Goal: Task Accomplishment & Management: Complete application form

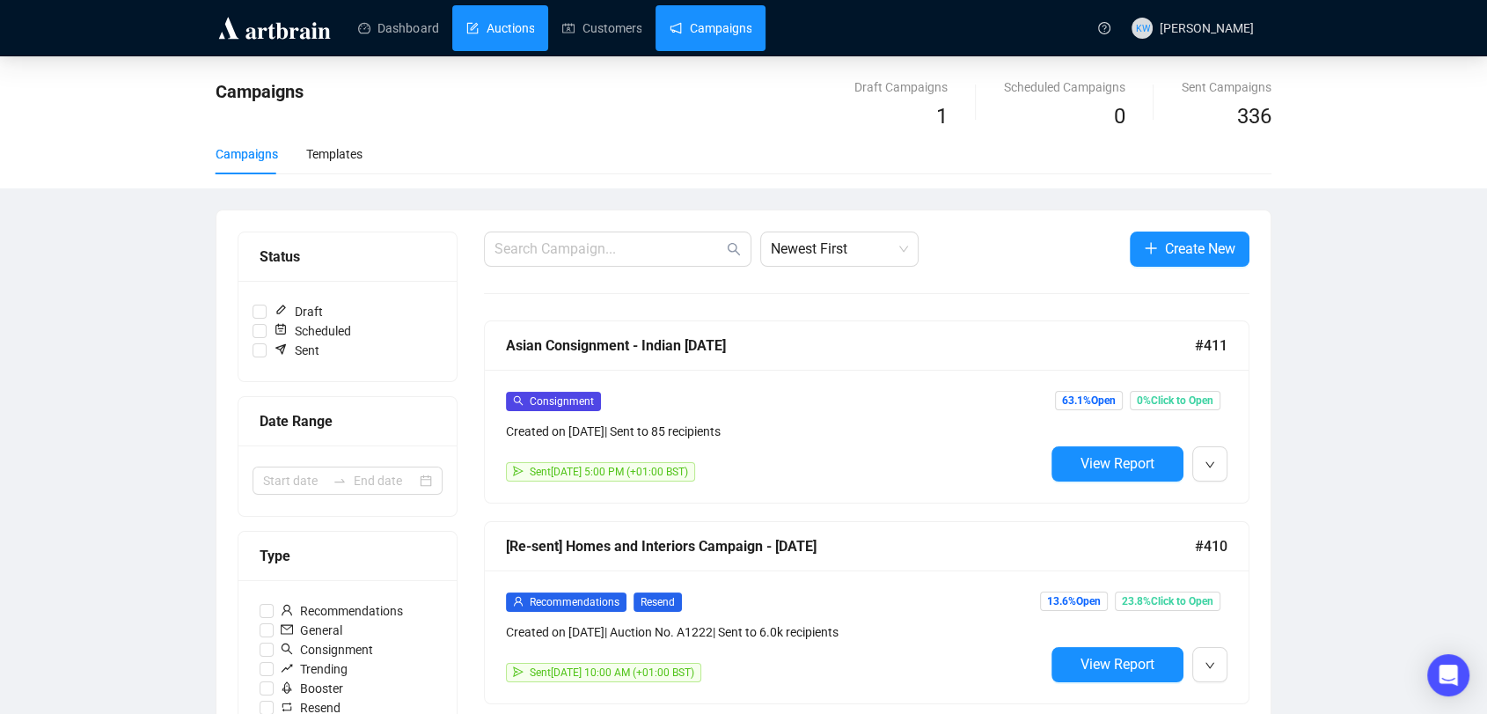
click at [512, 36] on link "Auctions" at bounding box center [500, 28] width 68 height 46
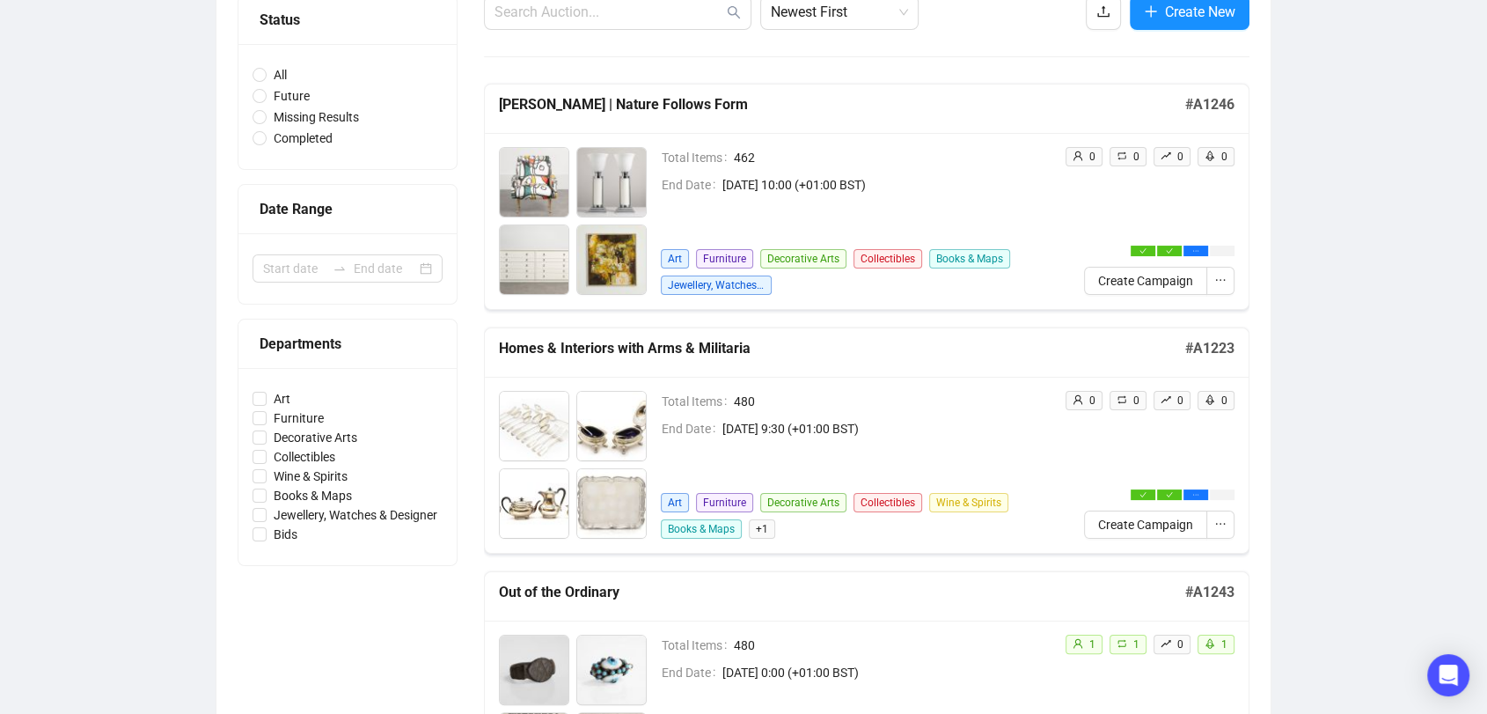
scroll to position [196, 0]
click at [1135, 526] on span "Create Campaign" at bounding box center [1145, 524] width 95 height 19
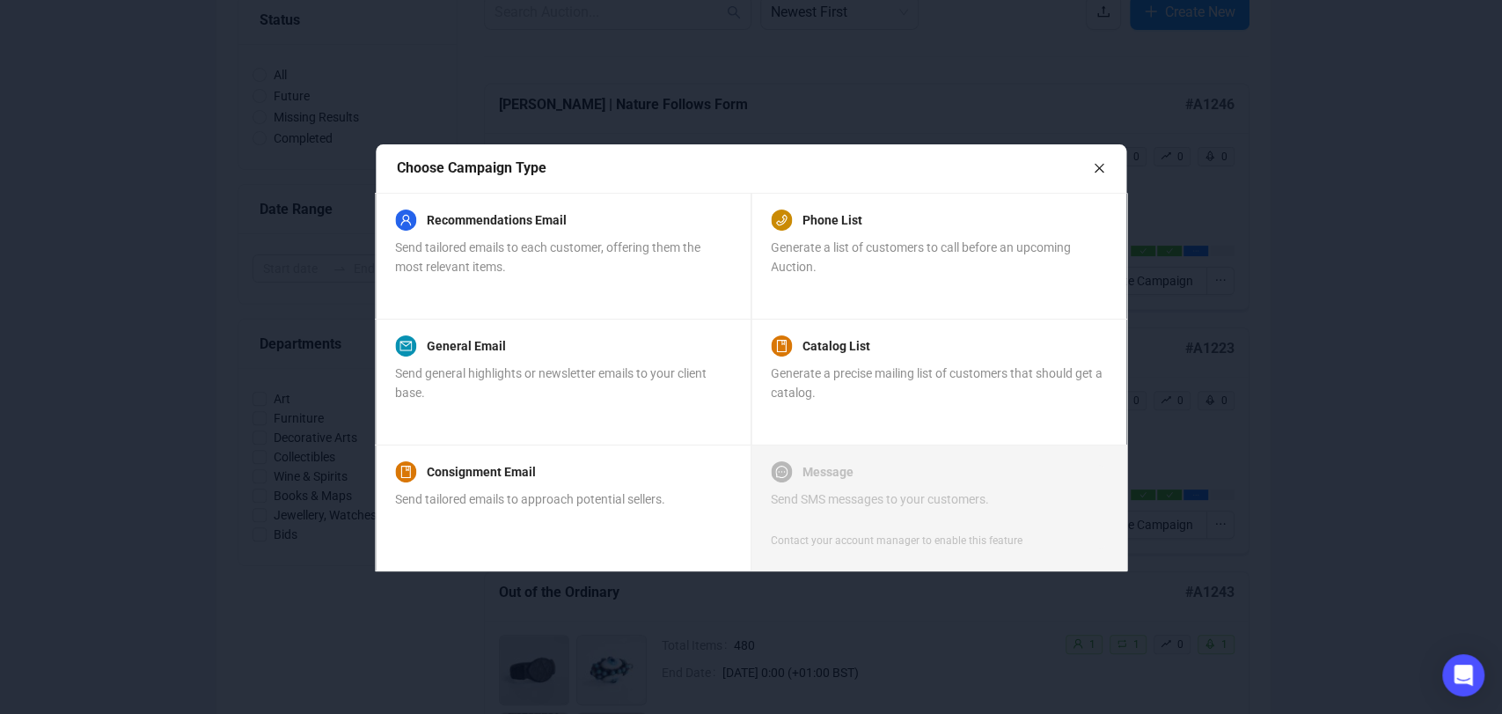
click at [1290, 207] on div at bounding box center [751, 357] width 1502 height 714
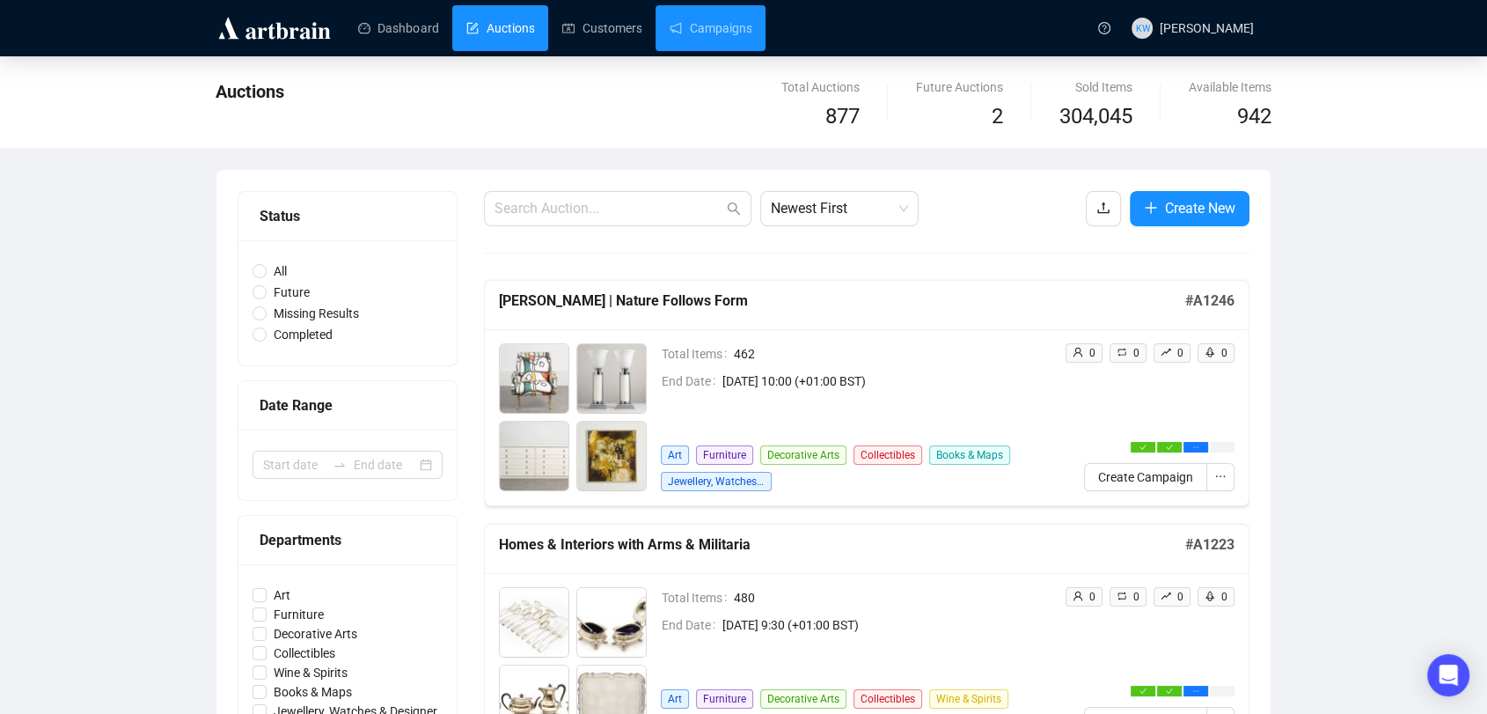
click at [679, 55] on header "Dashboard Auctions Customers Campaigns KW [PERSON_NAME]" at bounding box center [743, 28] width 1487 height 56
click at [683, 38] on link "Campaigns" at bounding box center [711, 28] width 82 height 46
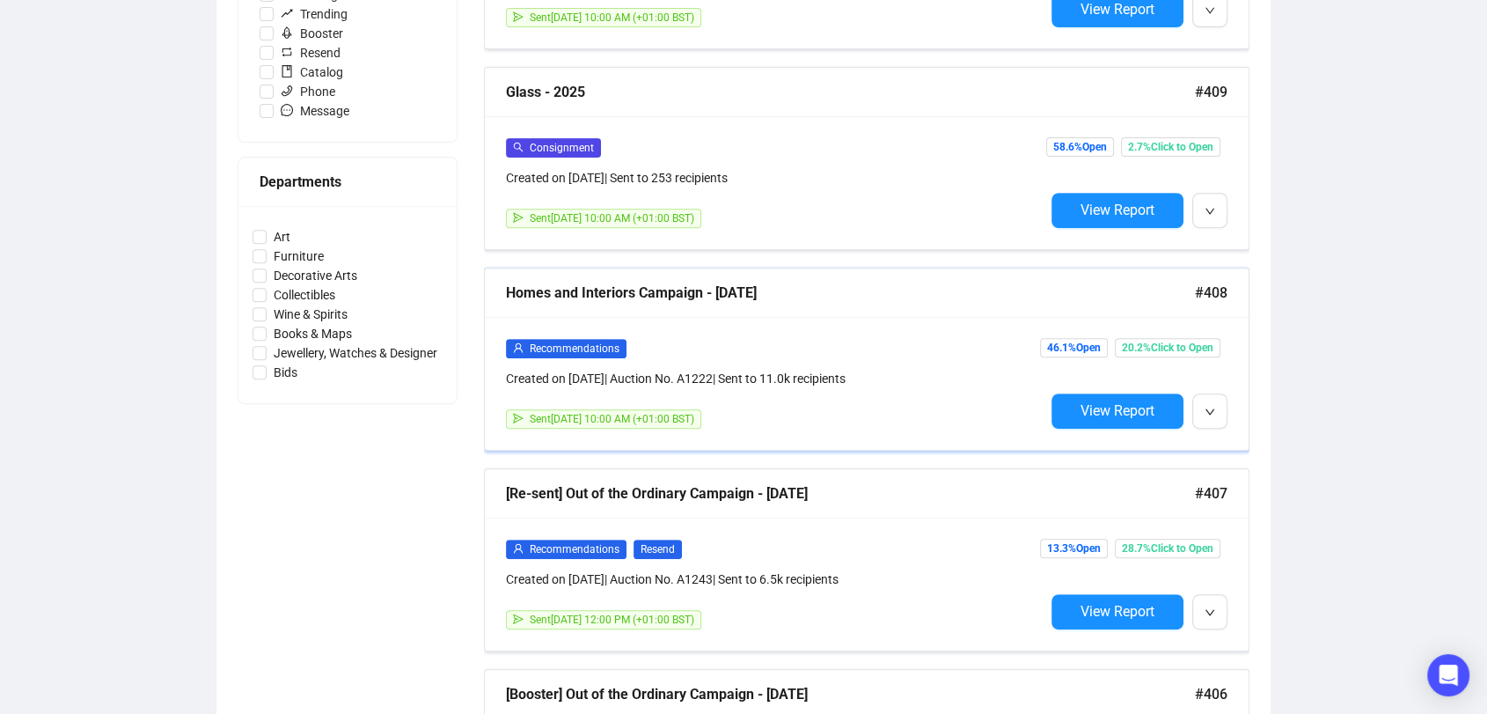
scroll to position [620, 0]
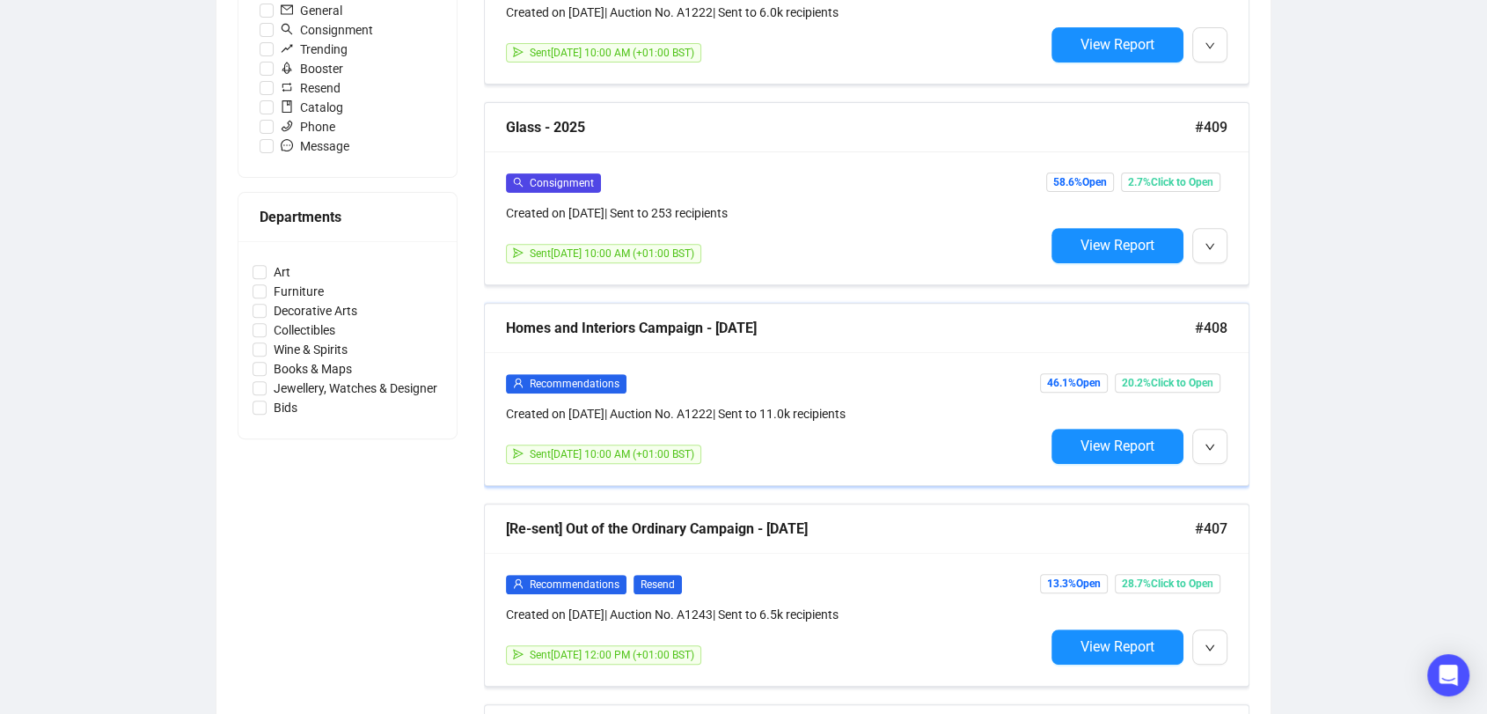
click at [707, 324] on div "Homes and Interiors Campaign - [DATE]" at bounding box center [850, 328] width 689 height 22
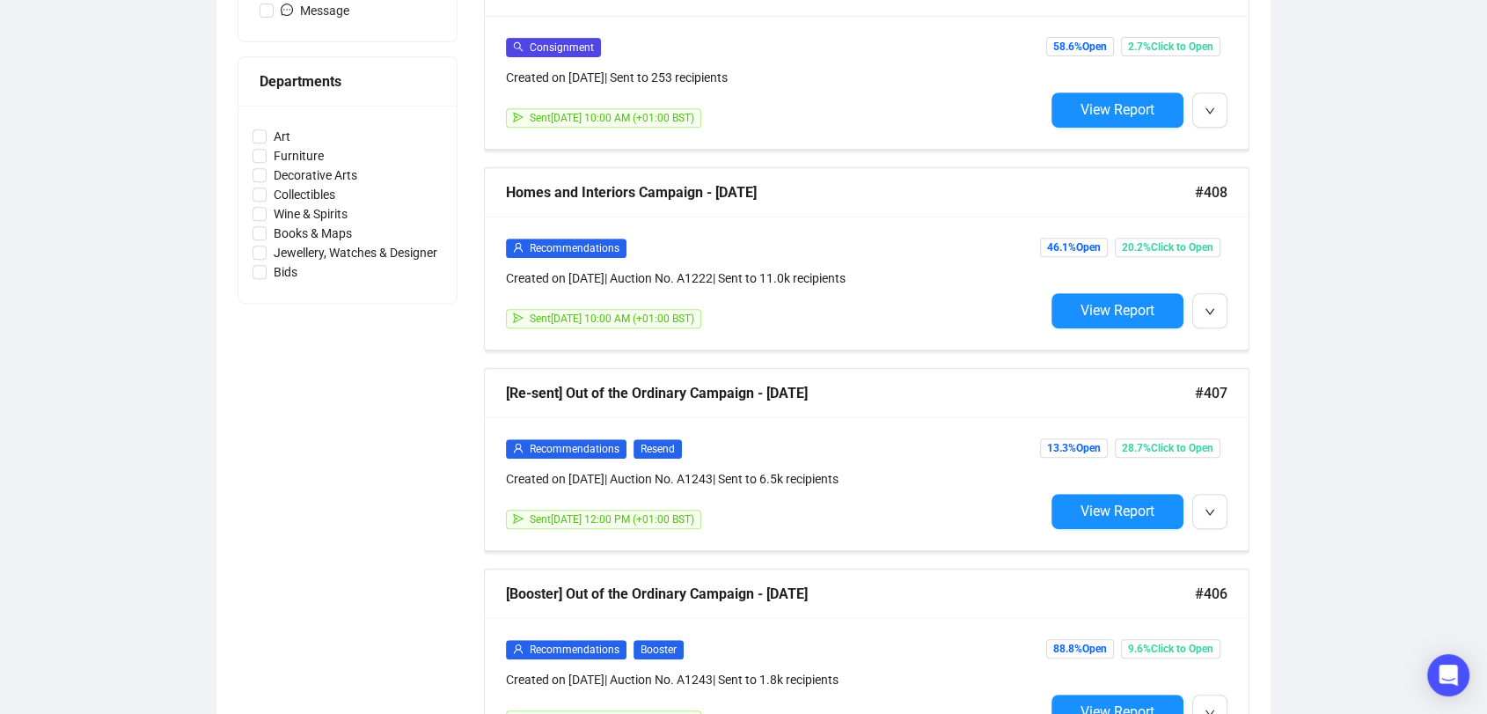
click at [1349, 347] on div "Campaigns Draft Campaigns 1 Scheduled Campaigns 0 Sent Campaigns 336 Campaigns …" at bounding box center [743, 269] width 1487 height 1937
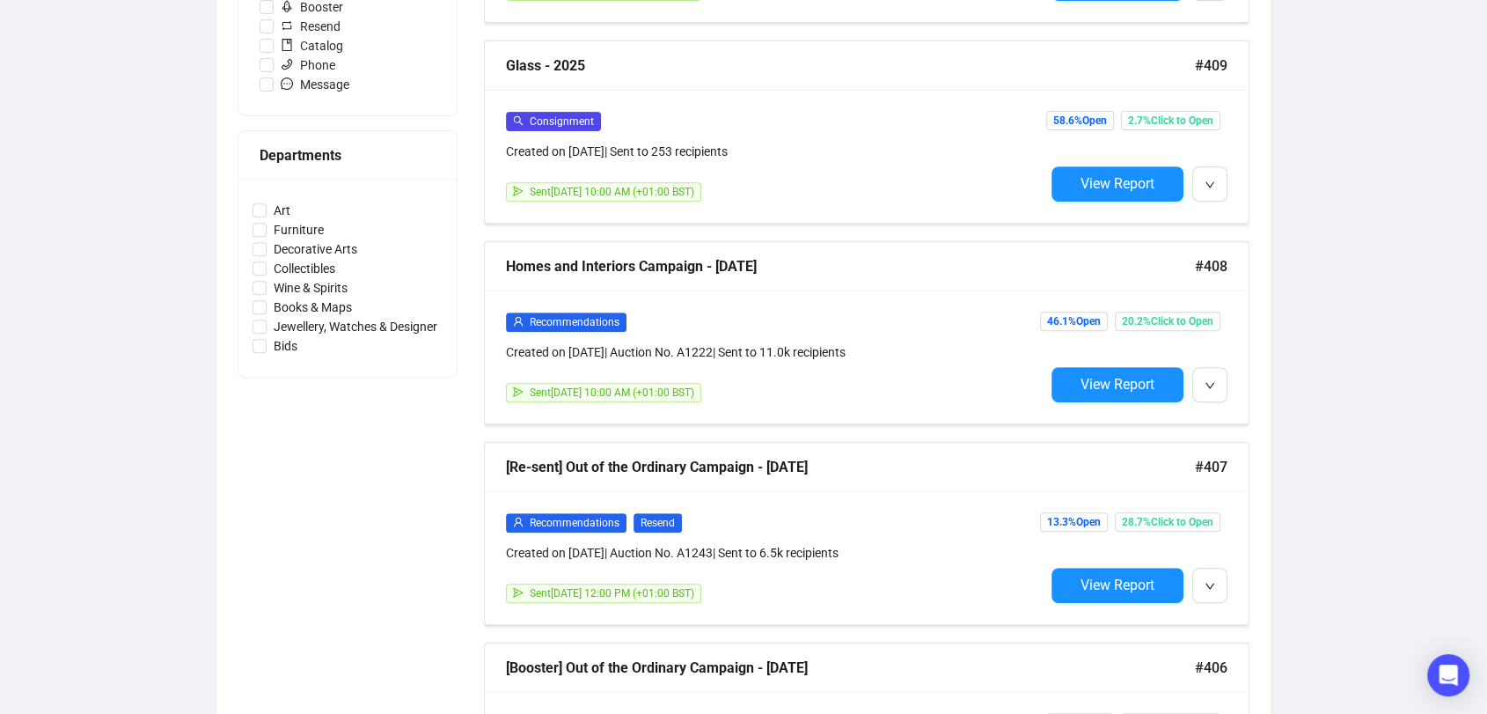
scroll to position [682, 0]
click at [660, 269] on div "Homes and Interiors Campaign - [DATE]" at bounding box center [850, 265] width 689 height 22
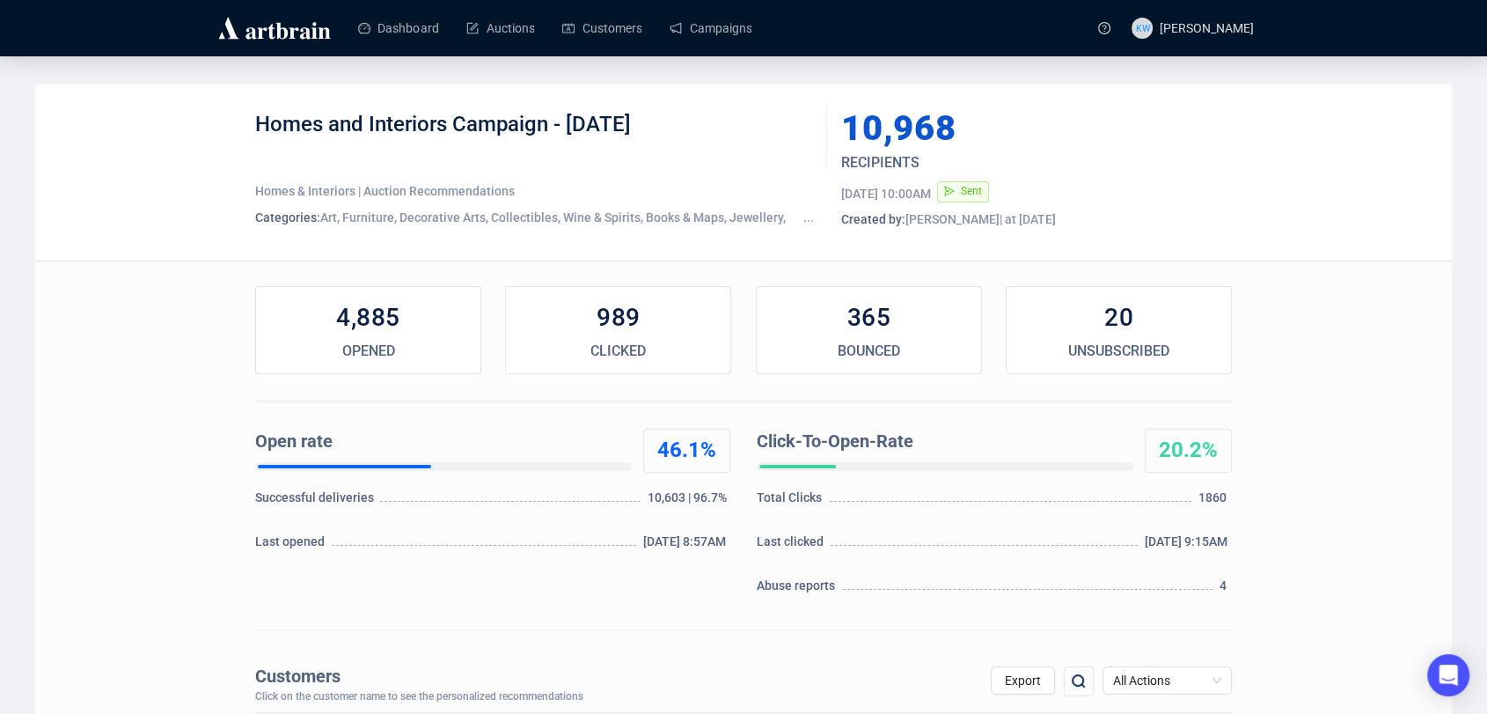
click at [1356, 140] on div "Homes and Interiors Campaign - [DATE] Homes & Interiors | Auction Recommendatio…" at bounding box center [743, 172] width 1417 height 176
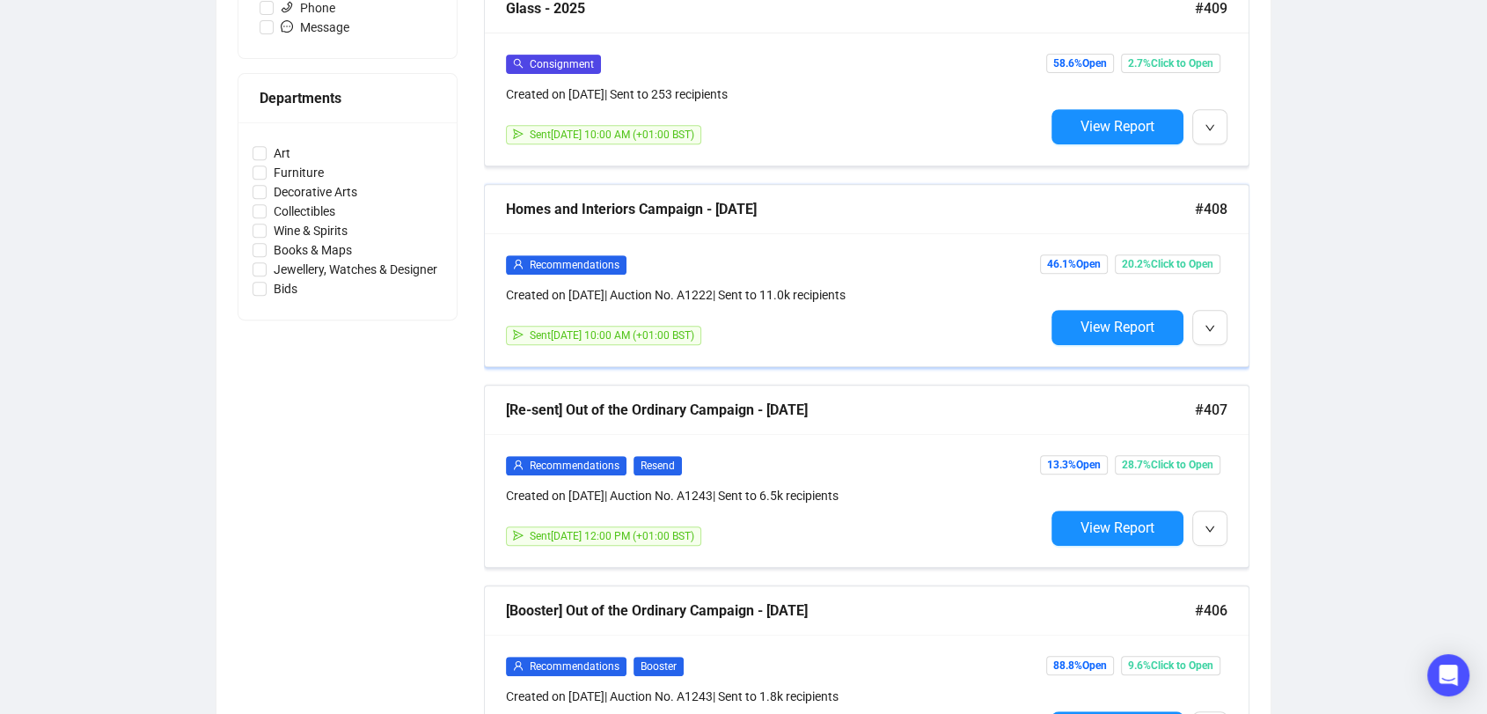
scroll to position [713, 0]
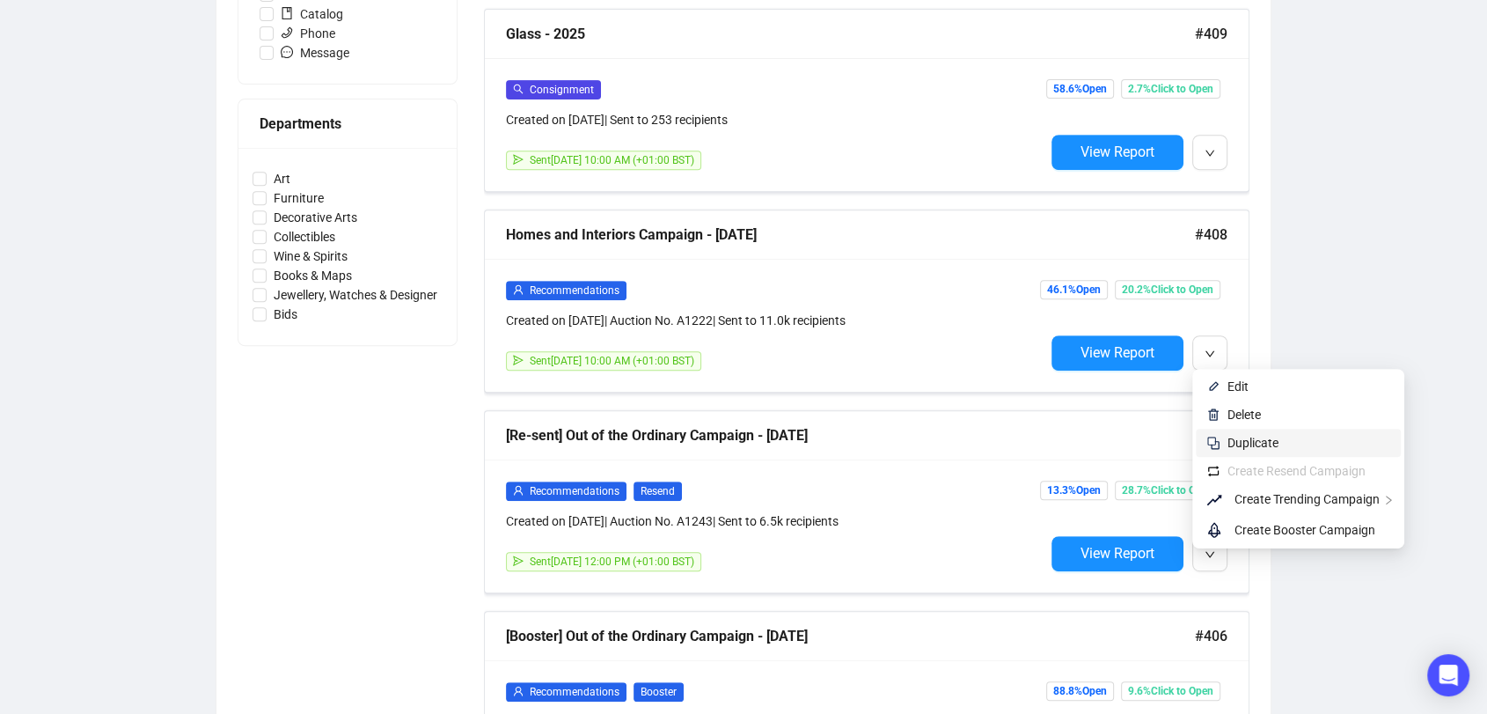
click at [1237, 439] on span "Duplicate" at bounding box center [1253, 443] width 51 height 14
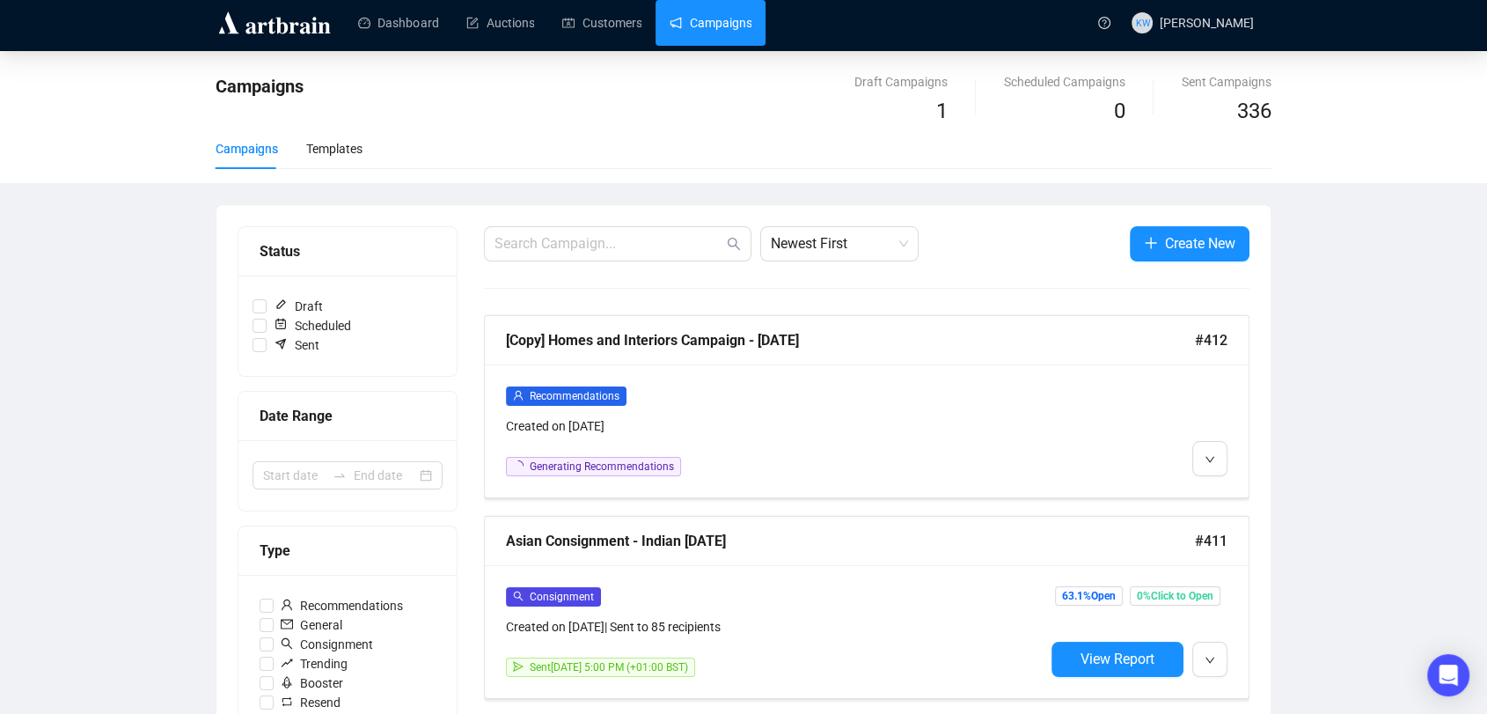
scroll to position [0, 0]
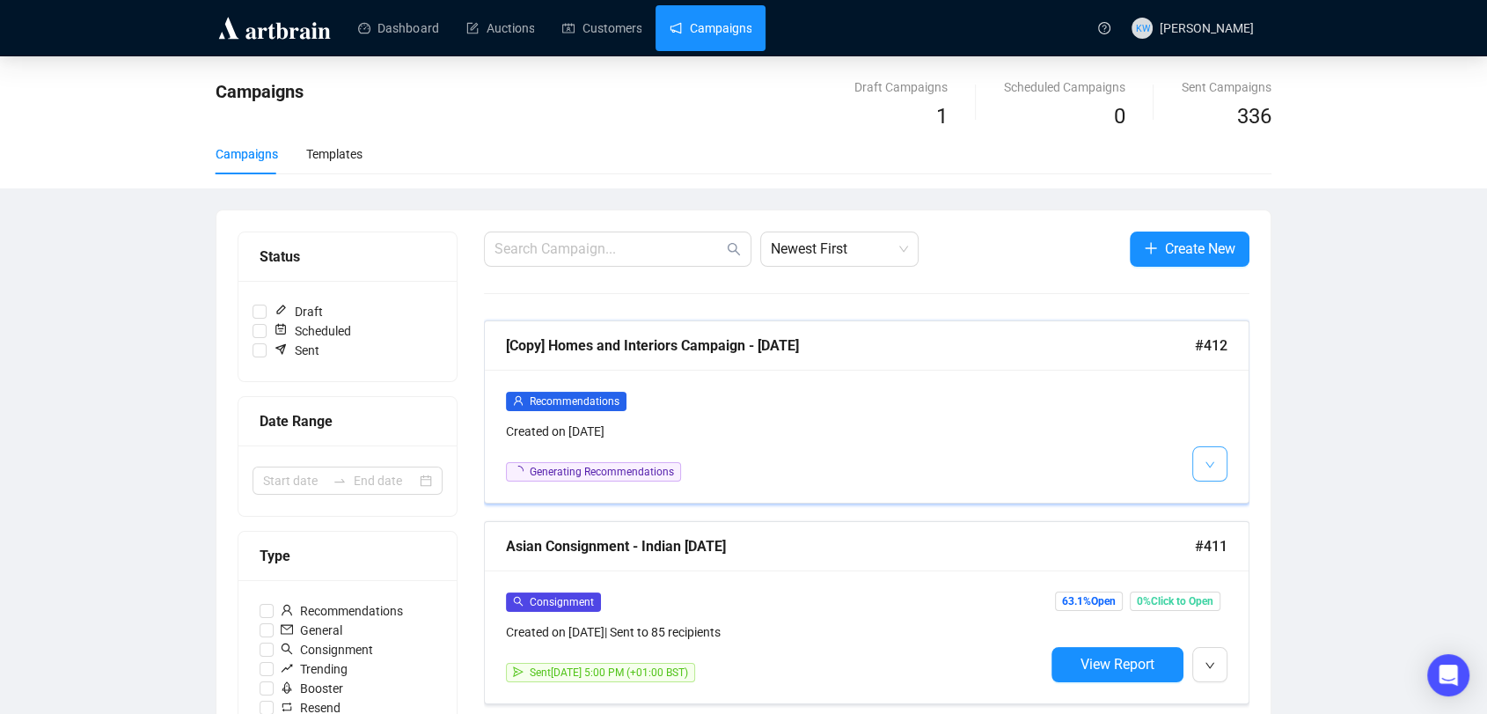
click at [1195, 466] on button "button" at bounding box center [1210, 463] width 35 height 35
click at [1230, 499] on span "Edit" at bounding box center [1238, 501] width 21 height 14
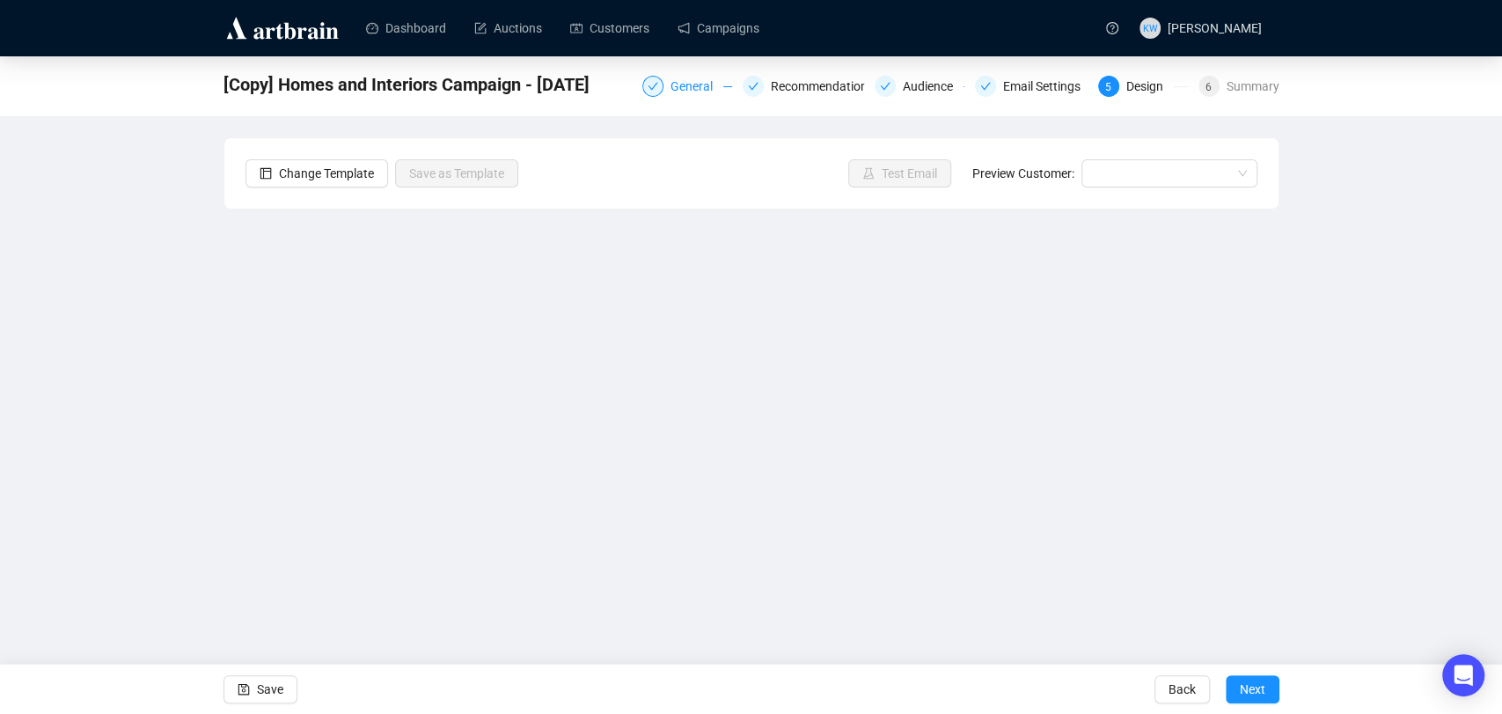
click at [694, 79] on div "General" at bounding box center [697, 86] width 53 height 21
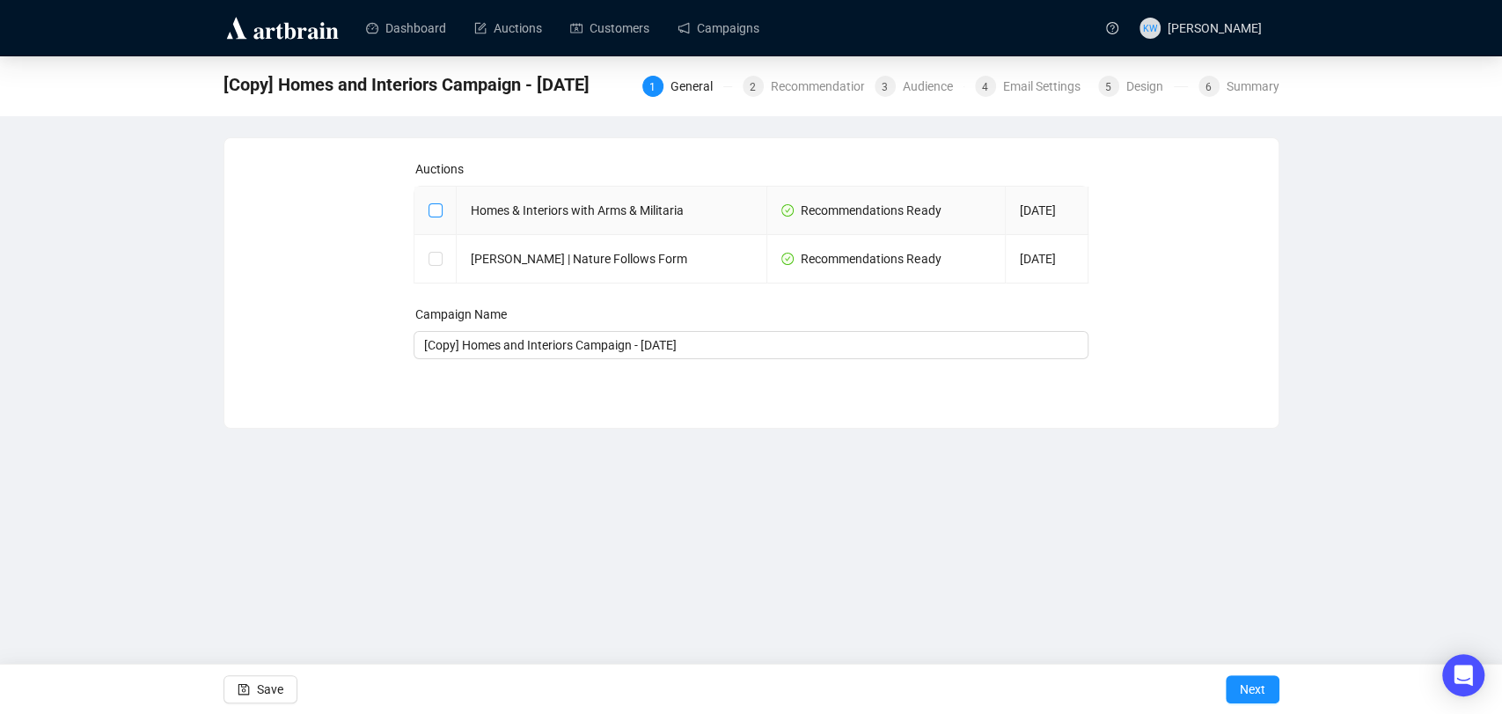
click at [433, 211] on input "checkbox" at bounding box center [435, 209] width 12 height 12
checkbox input "true"
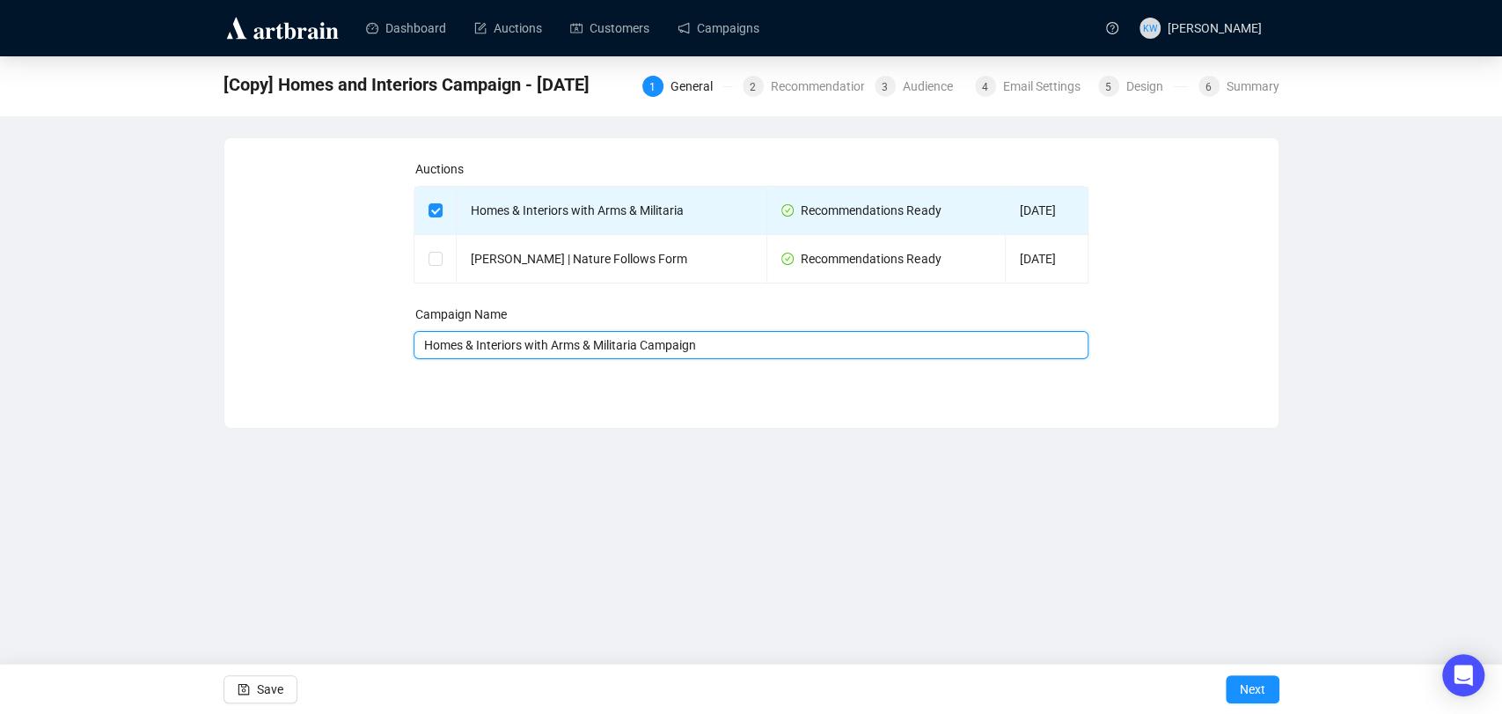
click at [1031, 354] on input "Homes & Interiors with Arms & Militaria Campaign" at bounding box center [751, 345] width 675 height 28
type input "Homes & Interiors with Arms & Militaria Campaign - Auction Recommendations"
click at [1240, 685] on span "Next" at bounding box center [1253, 688] width 26 height 49
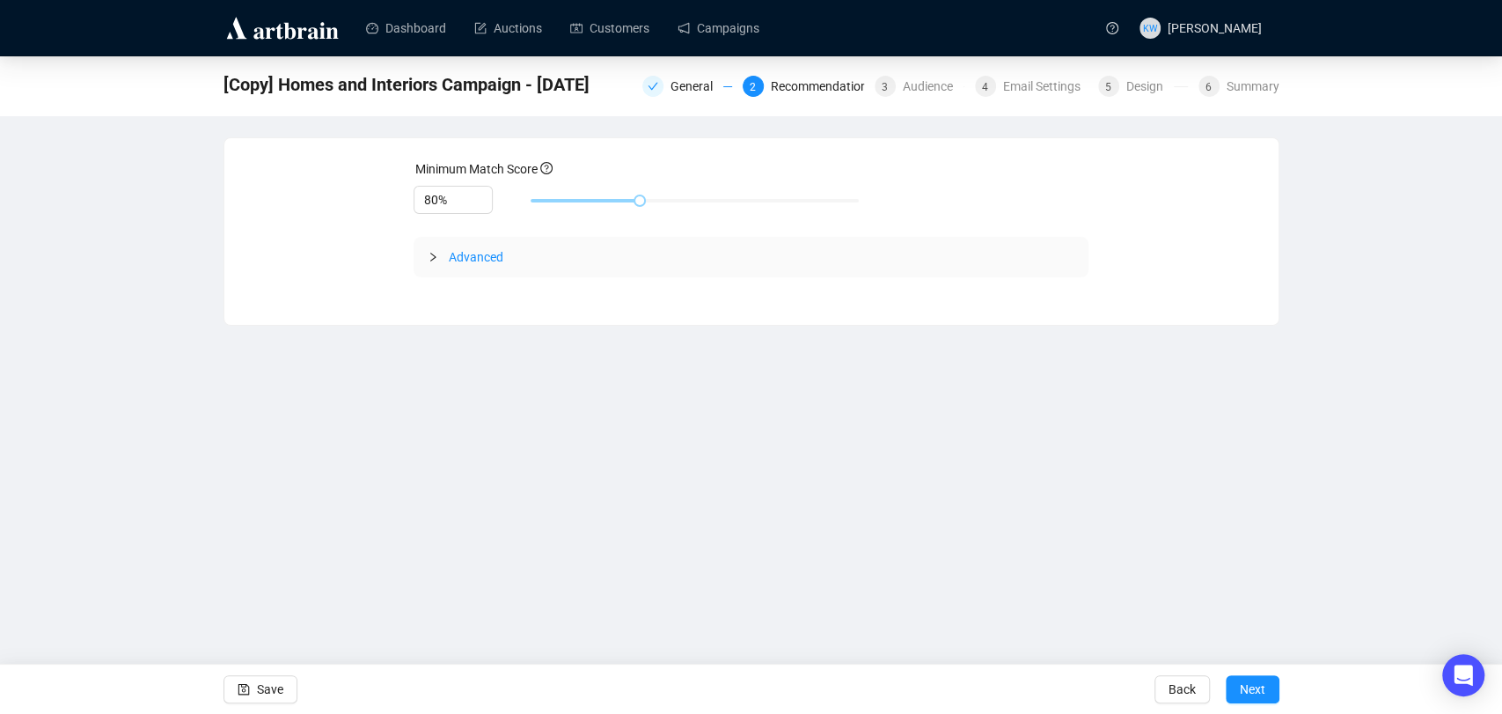
click at [429, 266] on div at bounding box center [438, 256] width 21 height 19
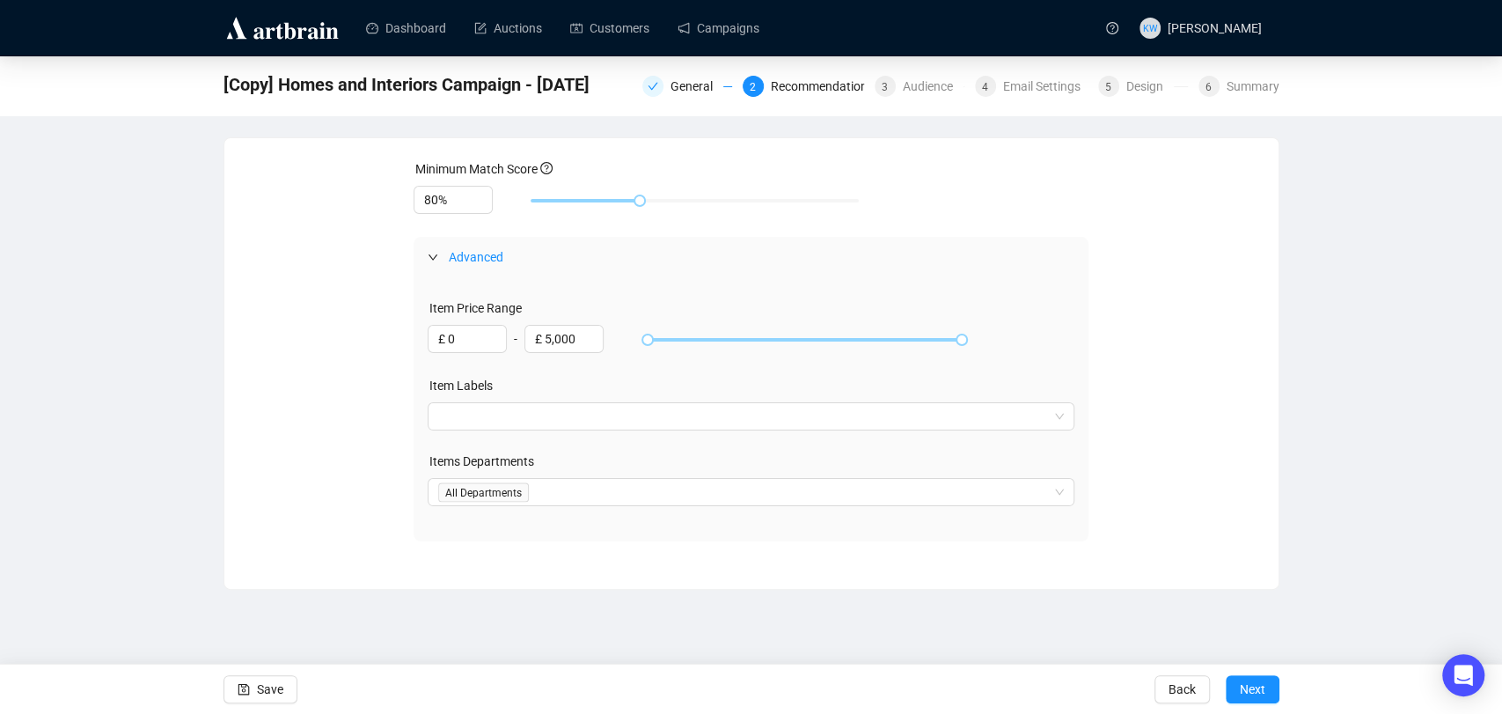
click at [429, 266] on div at bounding box center [438, 256] width 21 height 19
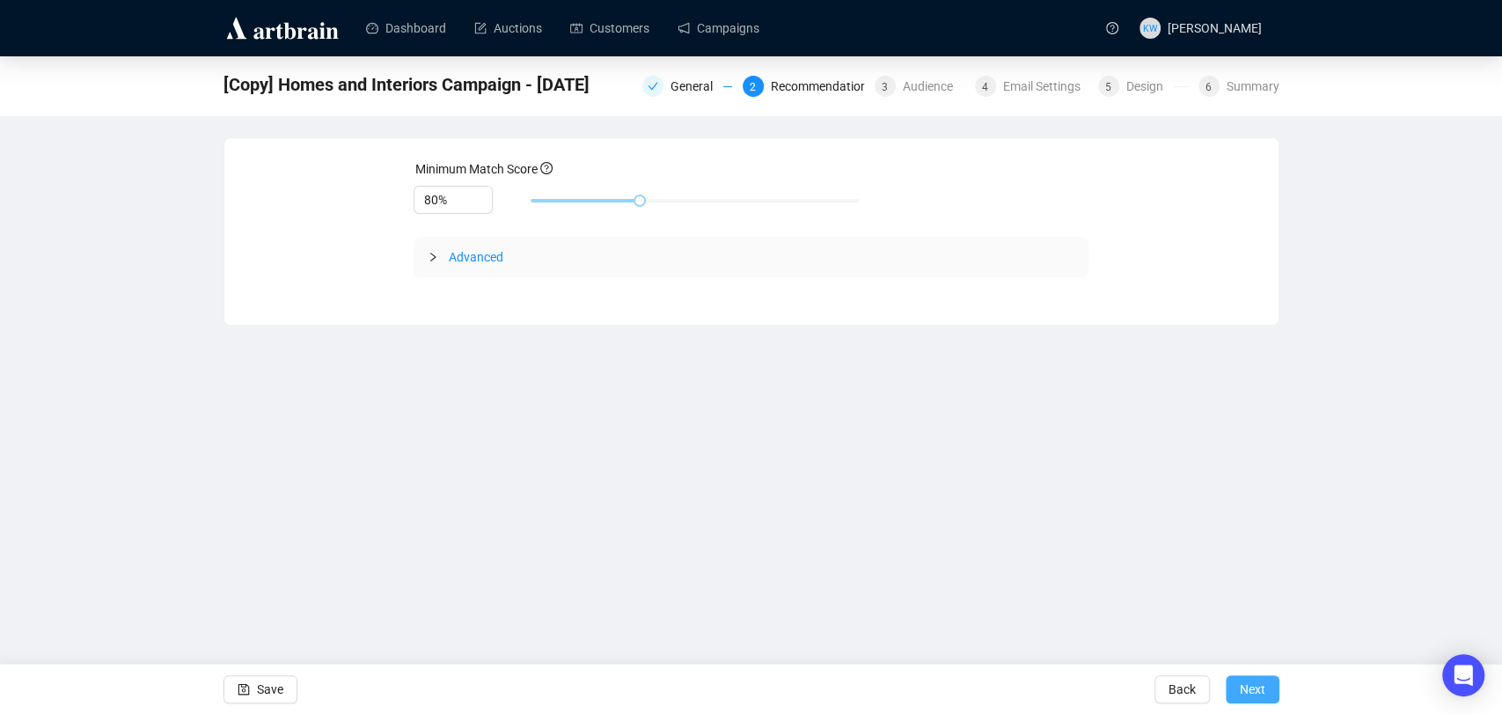
click at [1258, 685] on span "Next" at bounding box center [1253, 688] width 26 height 49
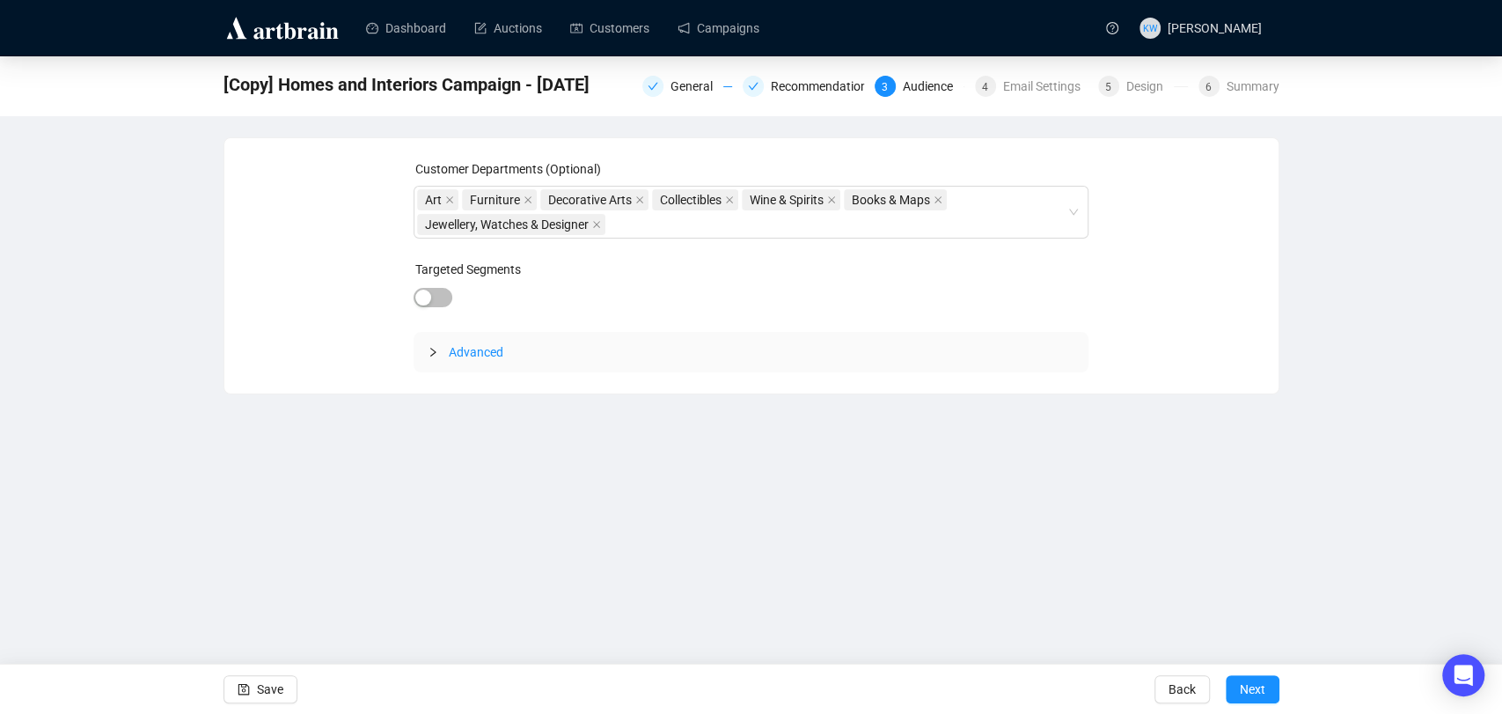
click at [444, 354] on div at bounding box center [438, 351] width 21 height 19
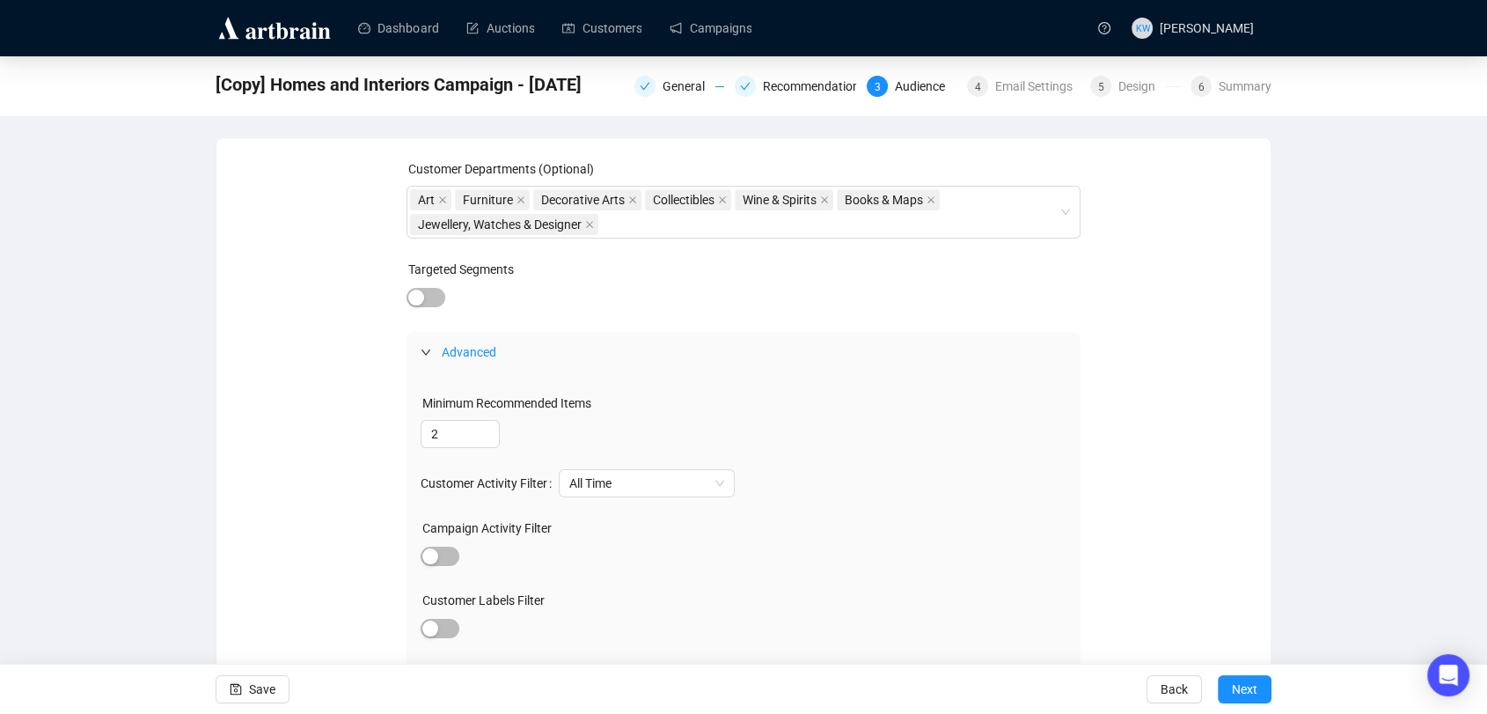
click at [445, 352] on span "Advanced" at bounding box center [469, 352] width 55 height 14
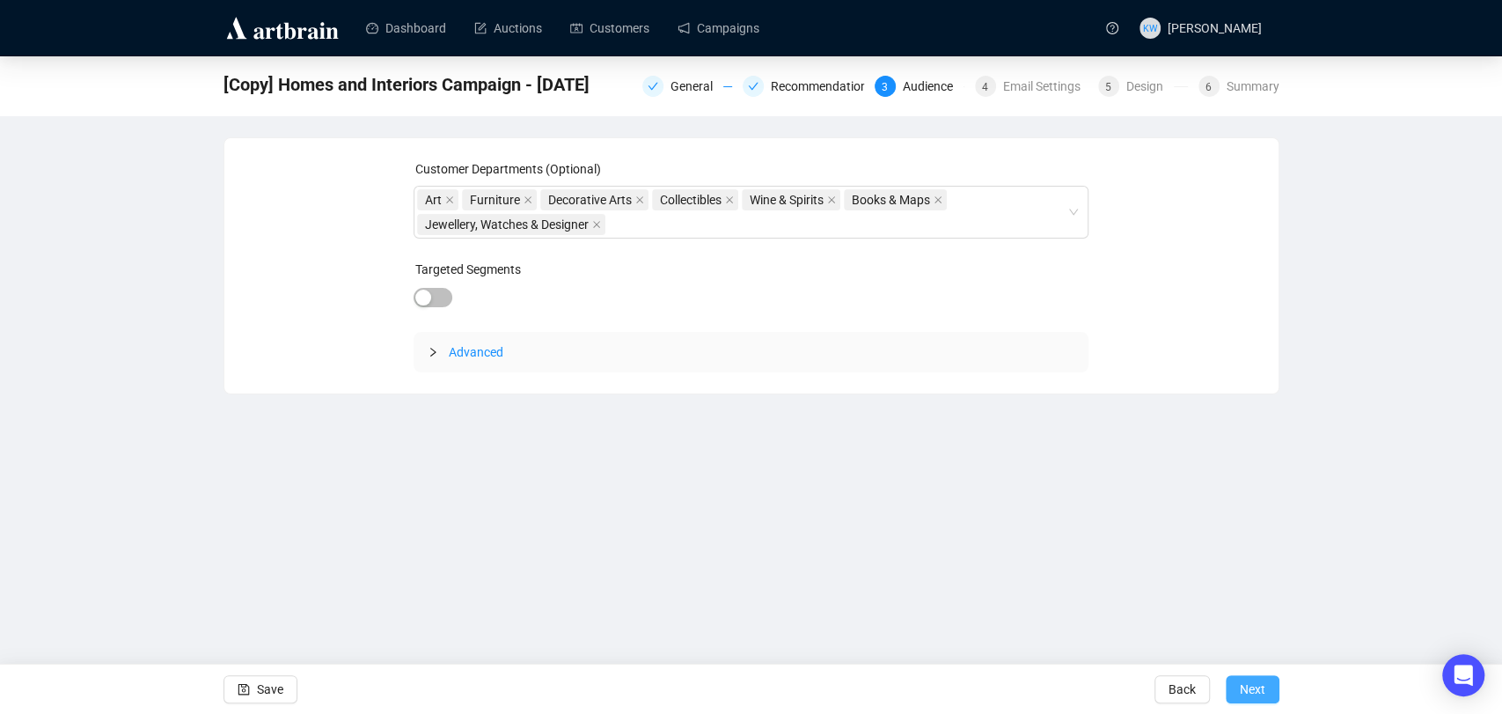
click at [1252, 699] on span "Next" at bounding box center [1253, 688] width 26 height 49
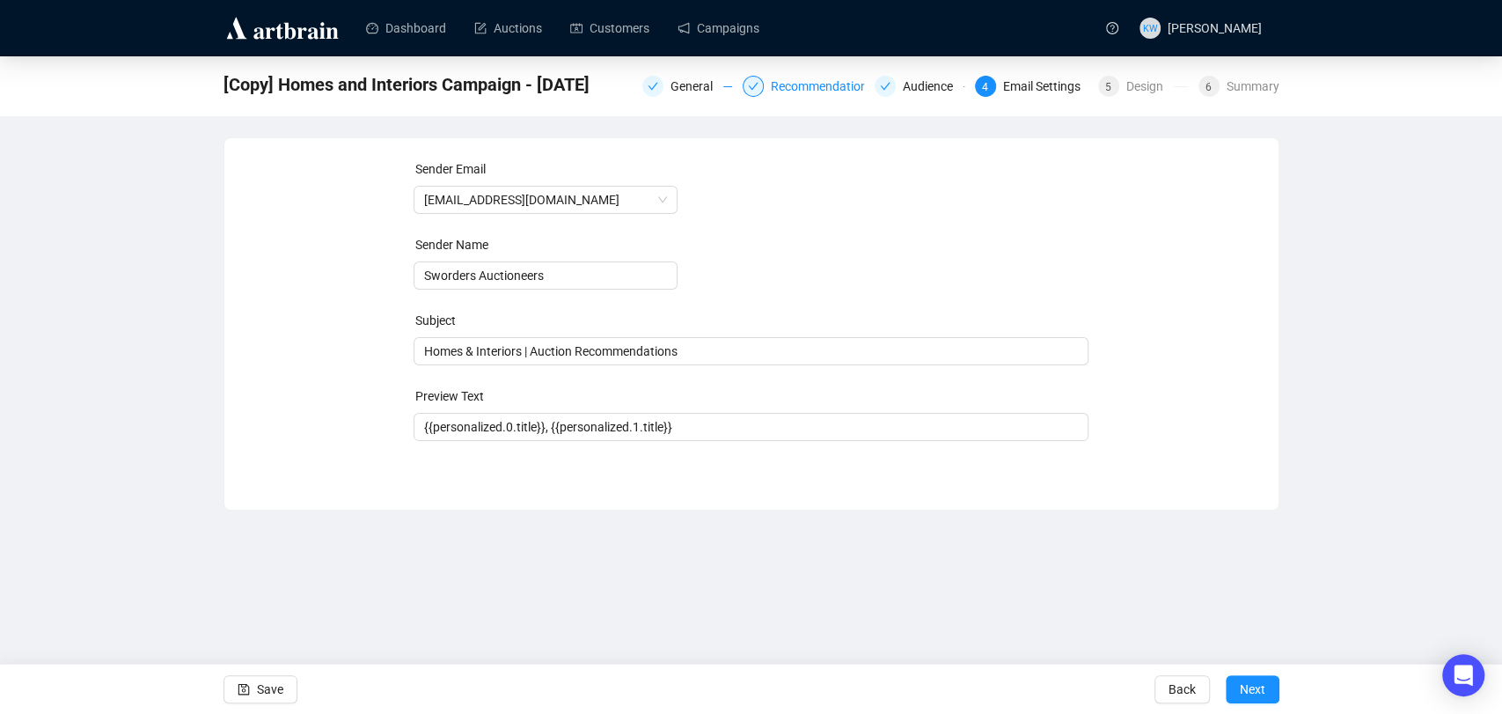
click at [815, 84] on div "Recommendations" at bounding box center [828, 86] width 114 height 21
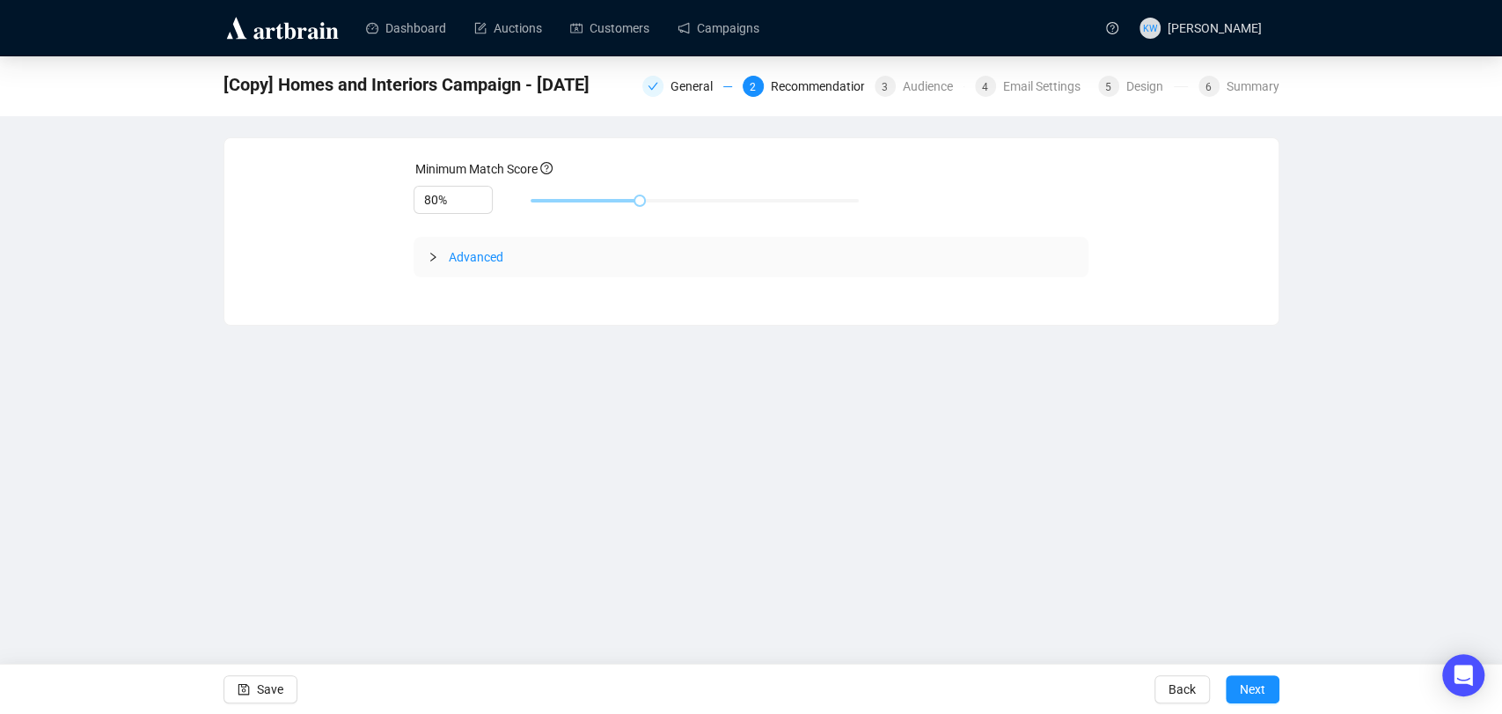
click at [451, 268] on div "Advanced" at bounding box center [751, 257] width 675 height 40
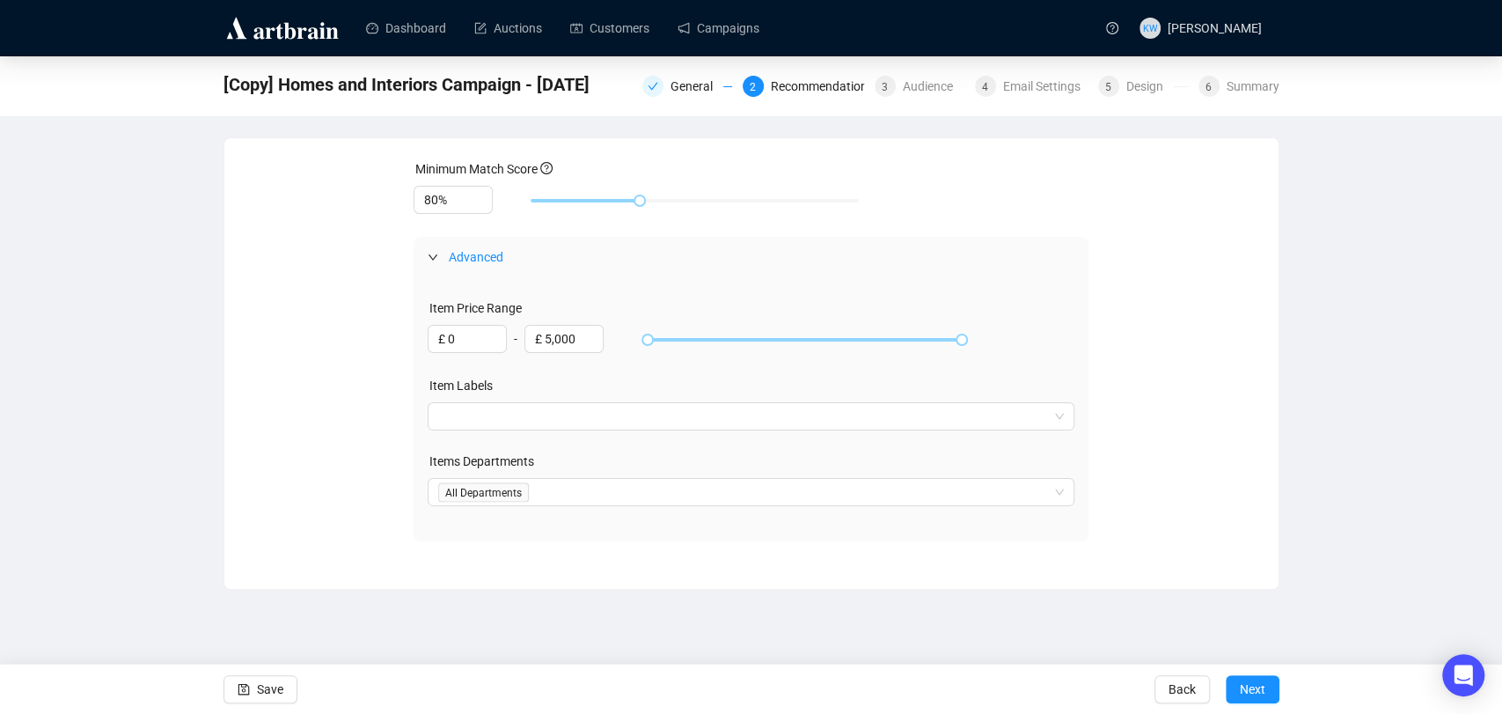
click at [476, 268] on div "Advanced" at bounding box center [751, 257] width 675 height 40
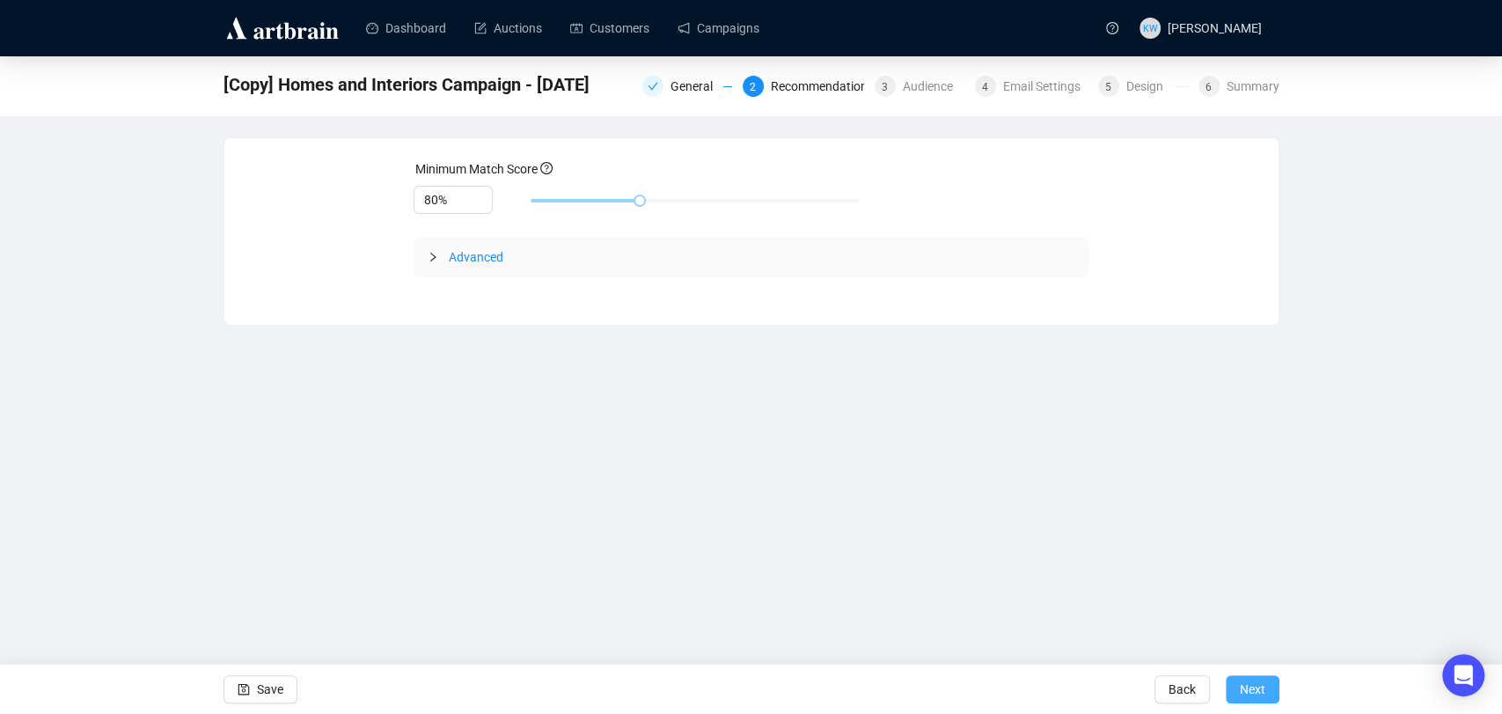
click at [1237, 685] on button "Next" at bounding box center [1253, 689] width 54 height 28
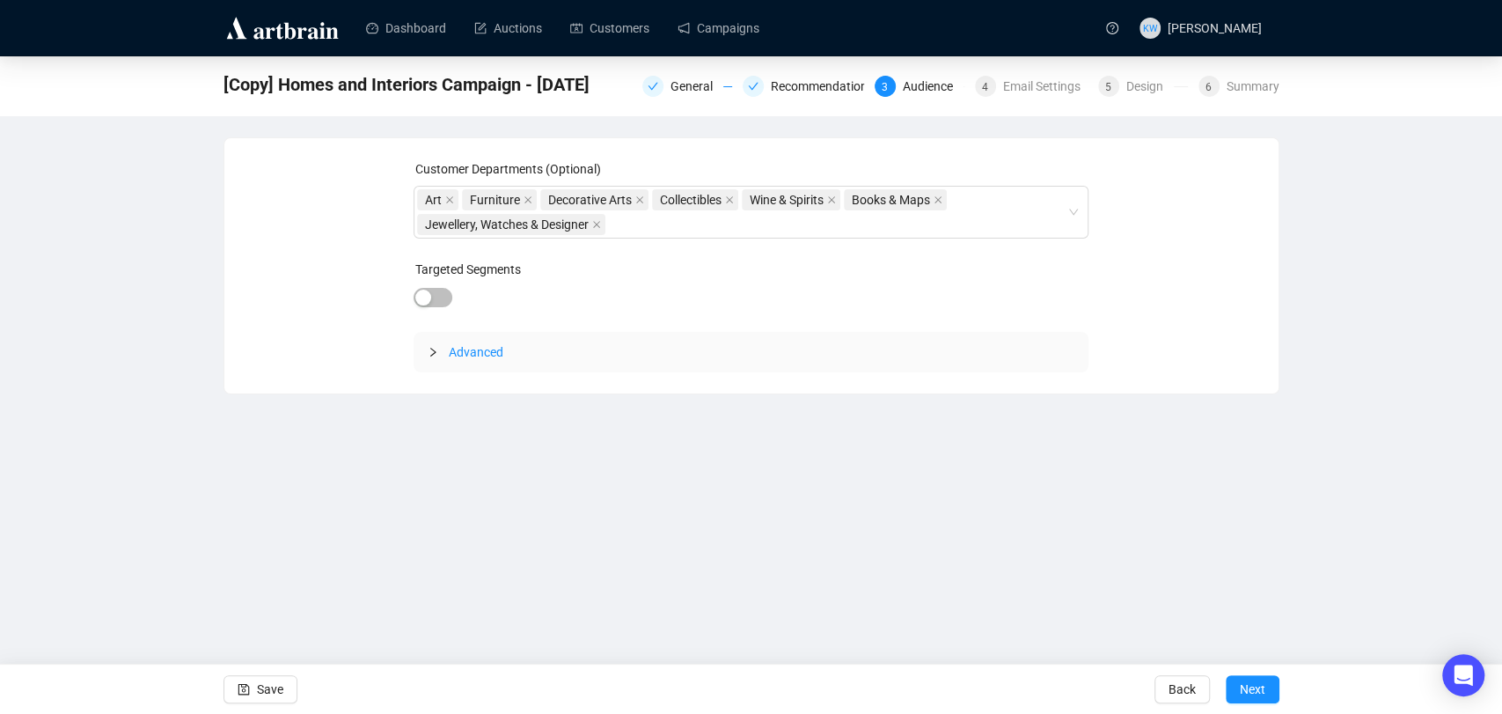
click at [1237, 685] on button "Next" at bounding box center [1253, 689] width 54 height 28
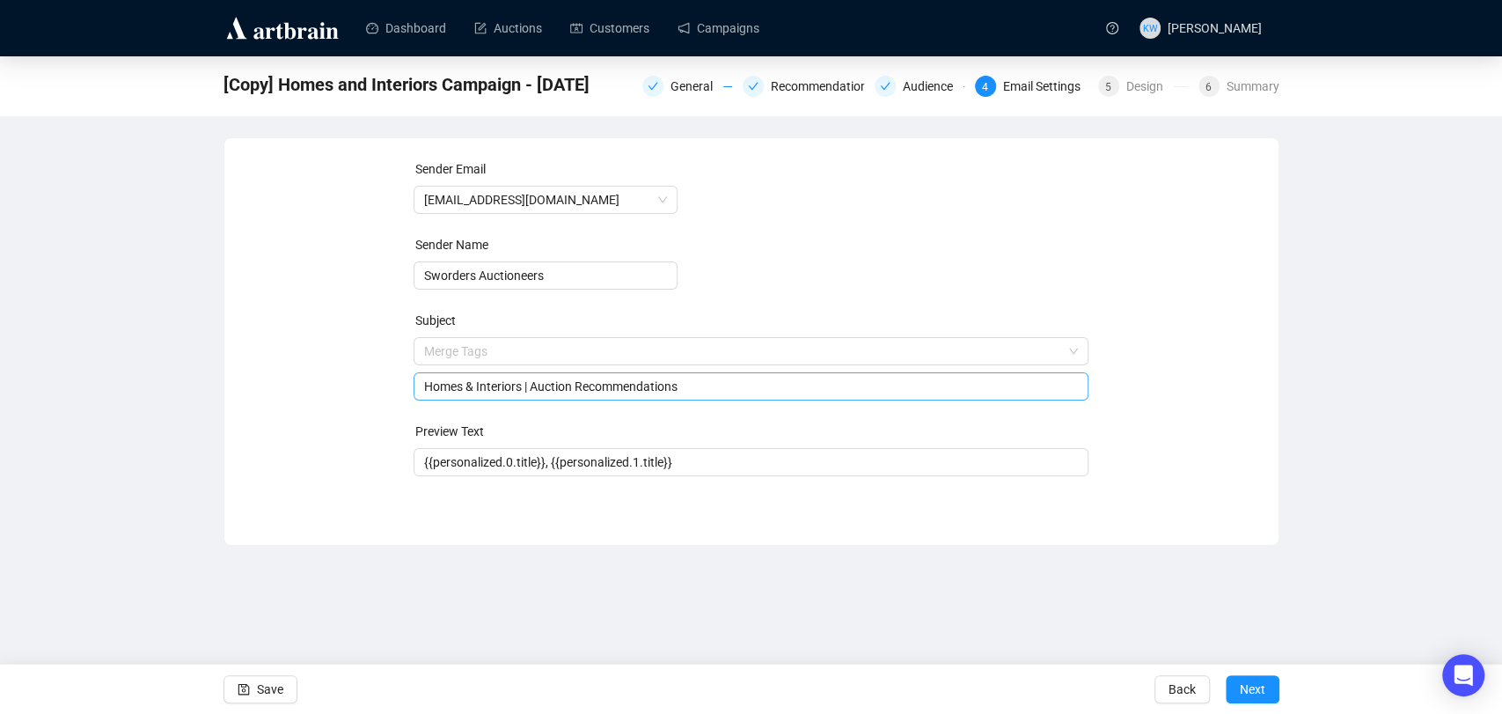
click at [523, 359] on span "Merge Tags Homes & Interiors | Auction Recommendations" at bounding box center [751, 368] width 675 height 49
click at [912, 257] on form "Sender Email [EMAIL_ADDRESS][DOMAIN_NAME] Sender Name Sworders Auctioneers Subj…" at bounding box center [751, 317] width 675 height 317
click at [1252, 692] on span "Next" at bounding box center [1253, 688] width 26 height 49
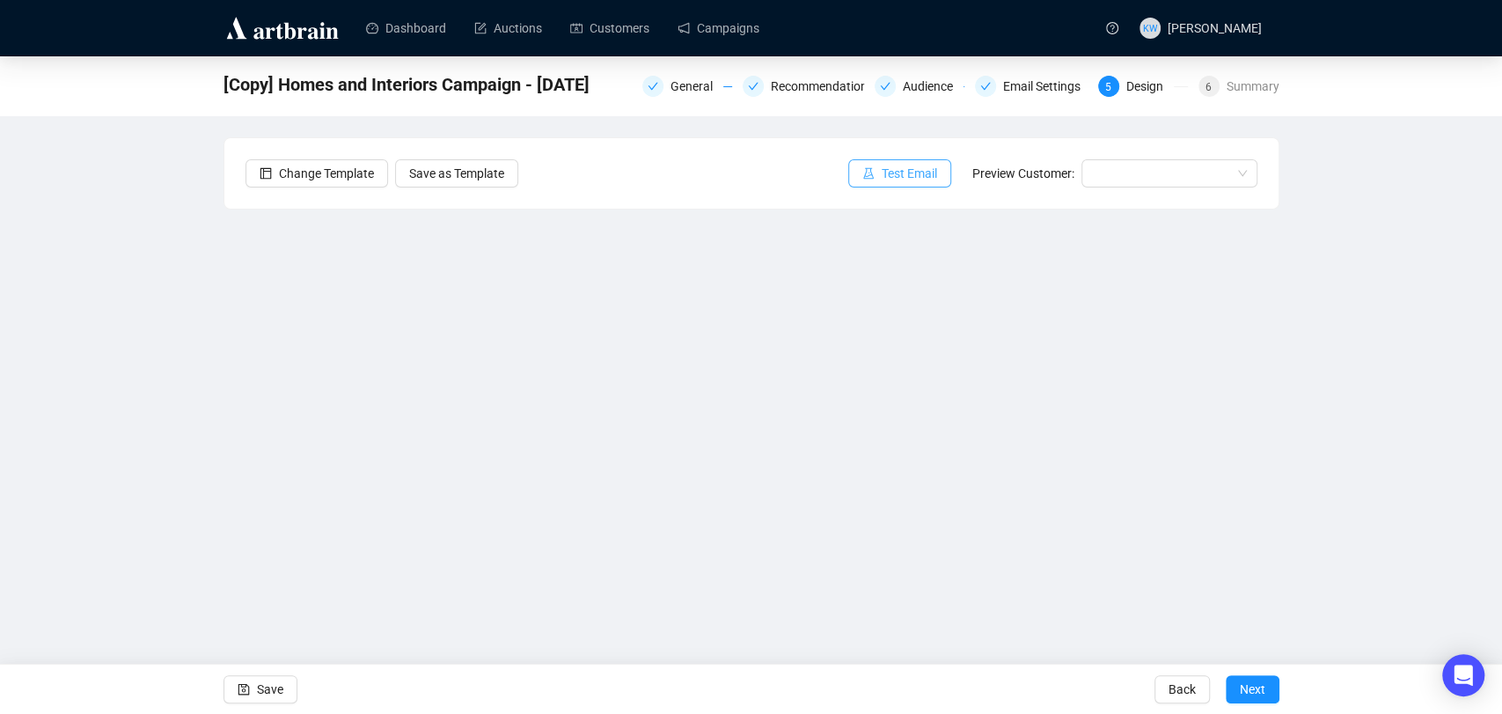
click at [918, 172] on span "Test Email" at bounding box center [909, 173] width 55 height 19
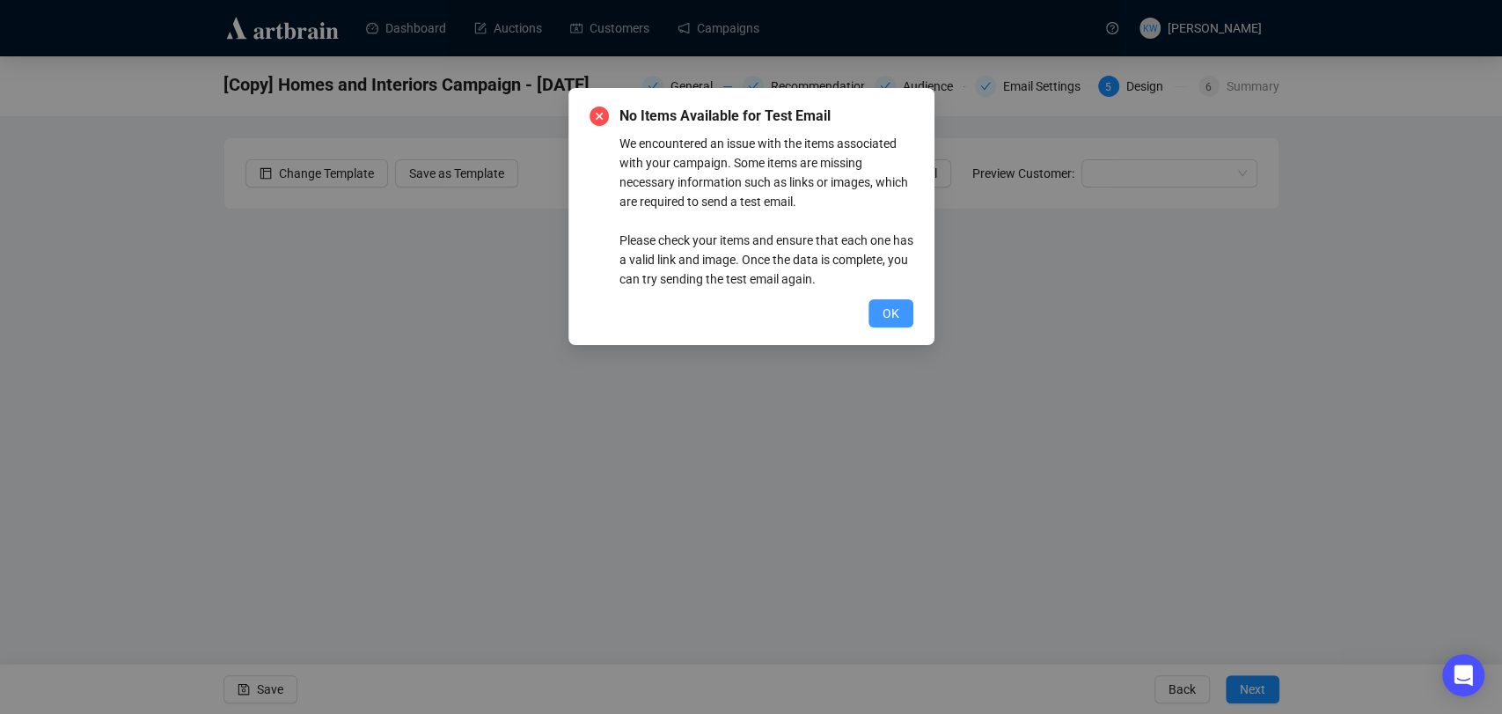
click at [902, 309] on button "OK" at bounding box center [891, 313] width 45 height 28
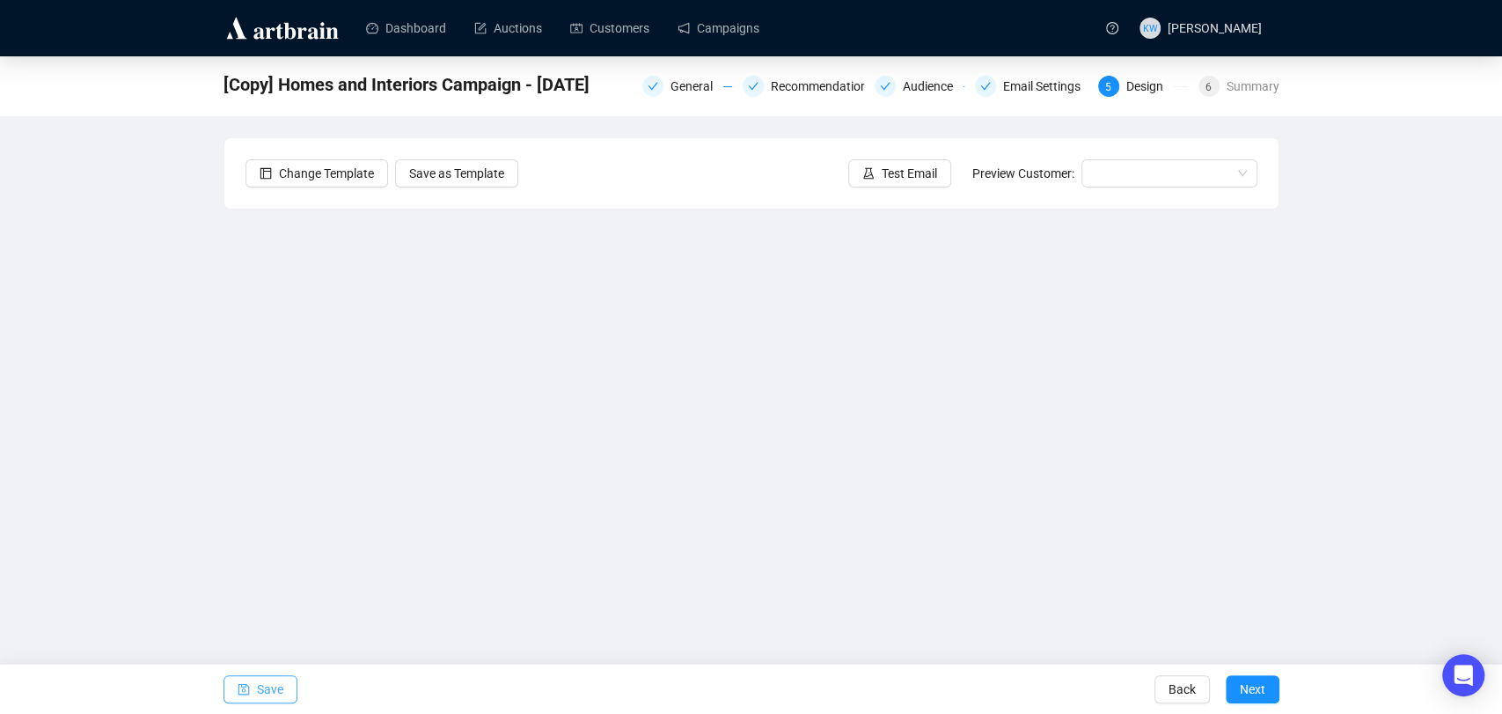
click at [275, 686] on span "Save" at bounding box center [270, 688] width 26 height 49
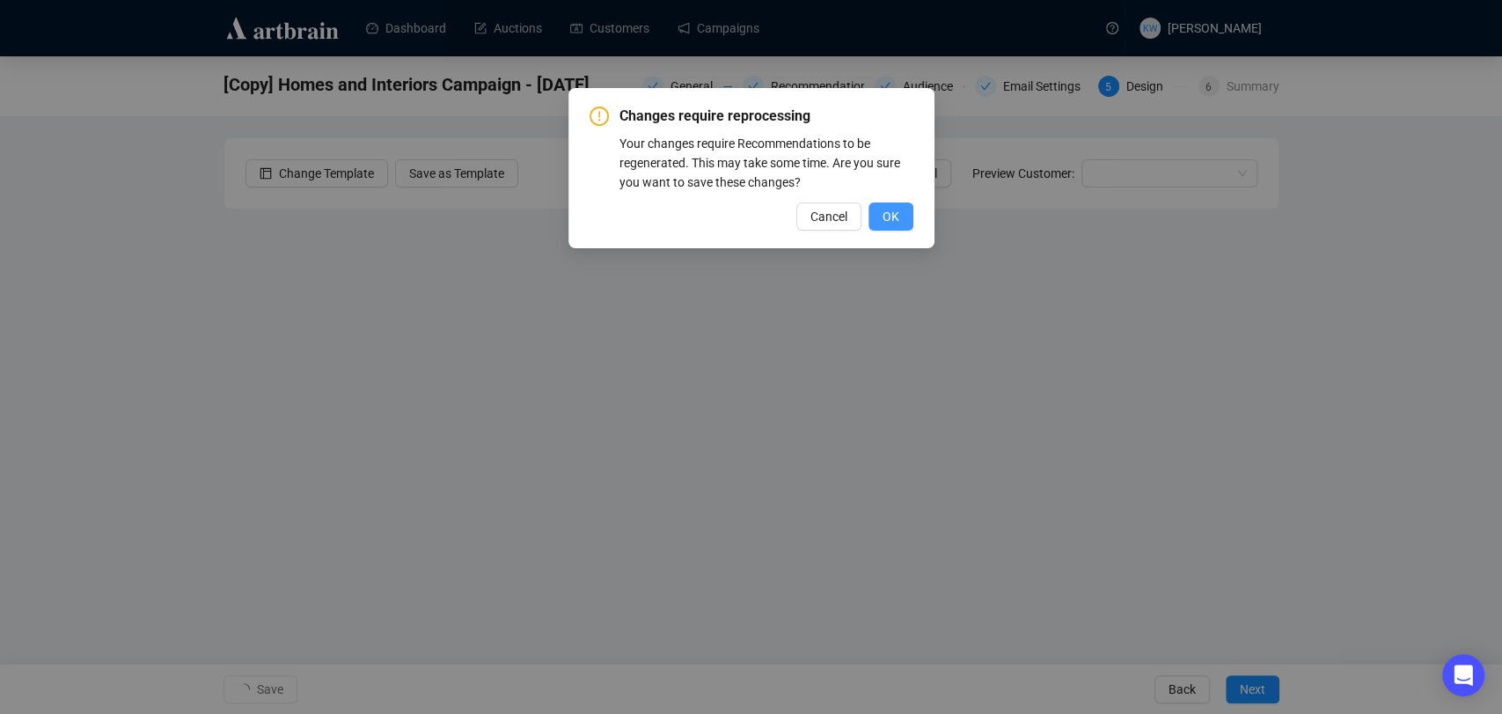
click at [900, 213] on button "OK" at bounding box center [891, 216] width 45 height 28
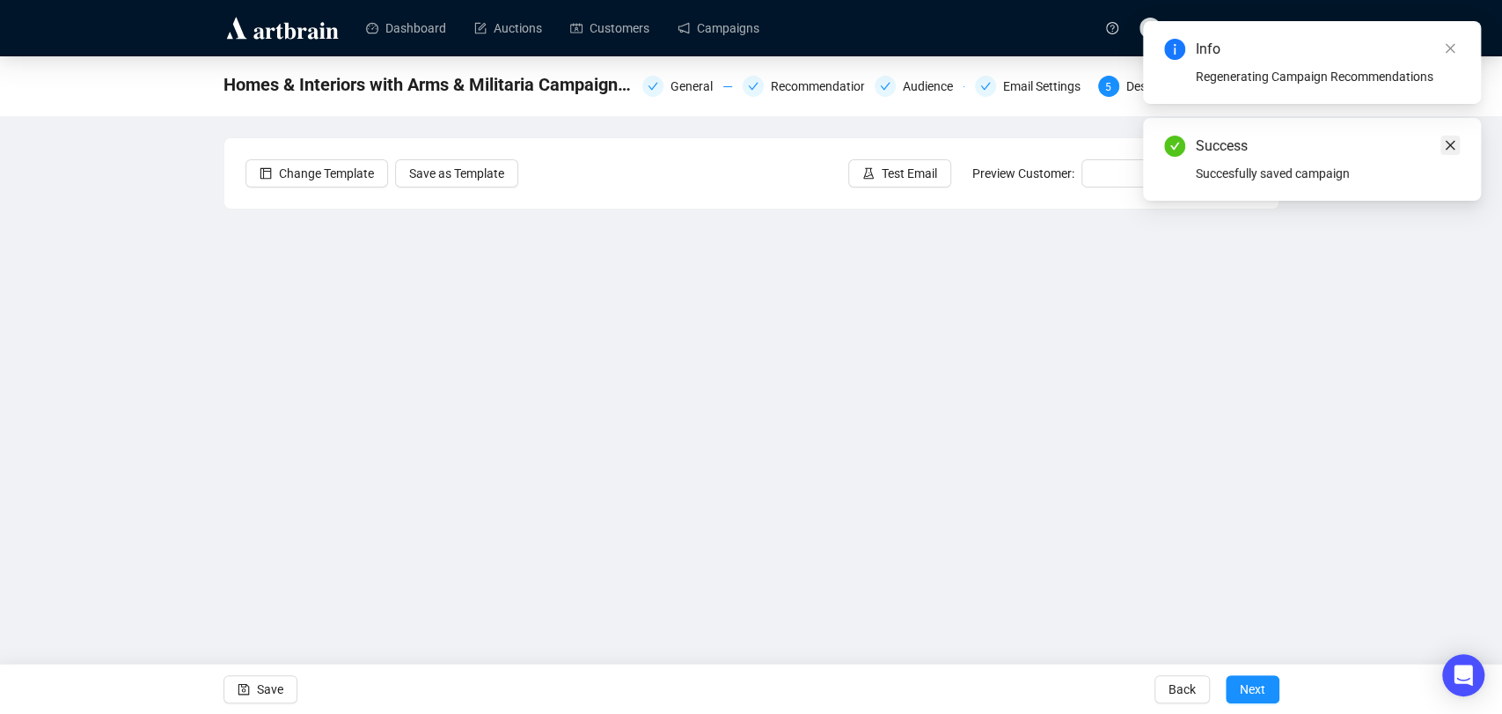
click at [1449, 139] on icon "close" at bounding box center [1450, 145] width 12 height 12
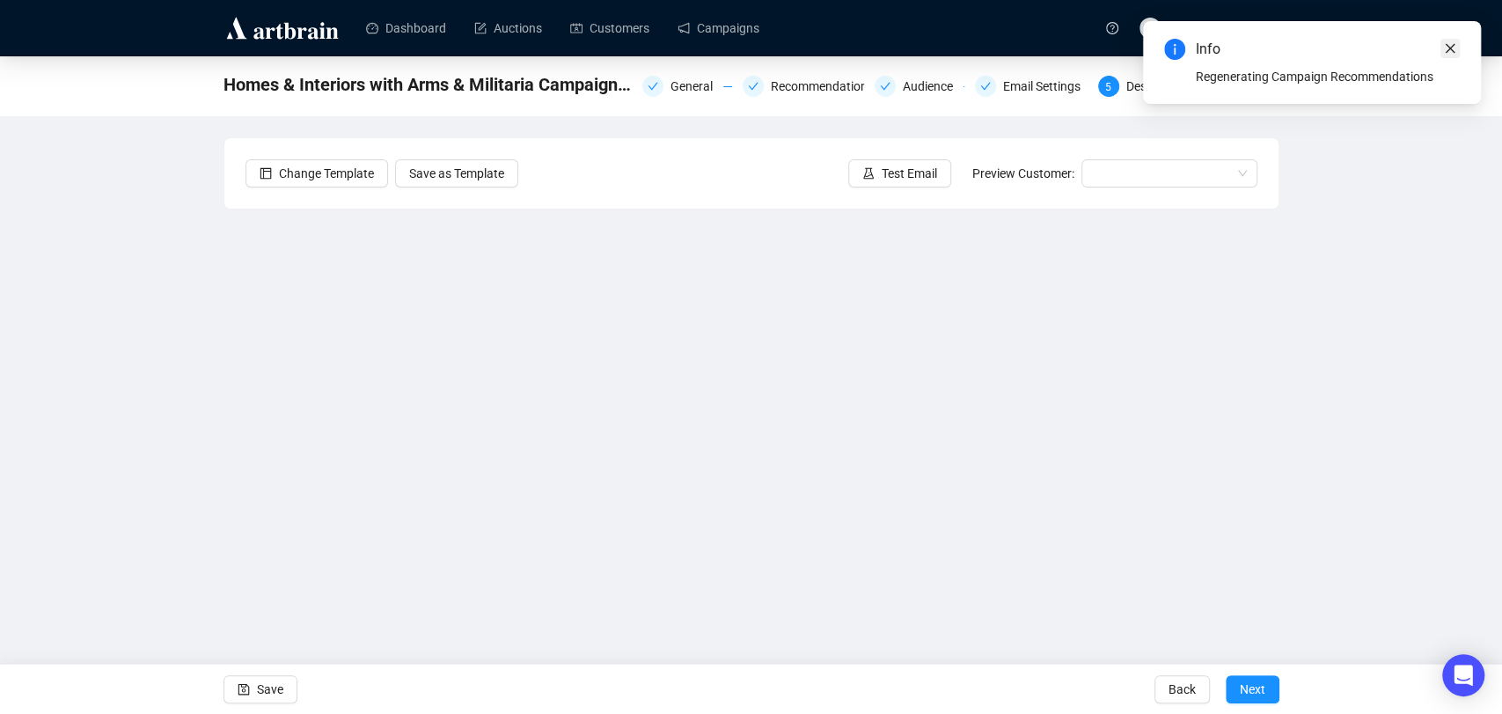
click at [1453, 46] on icon "close" at bounding box center [1450, 48] width 12 height 12
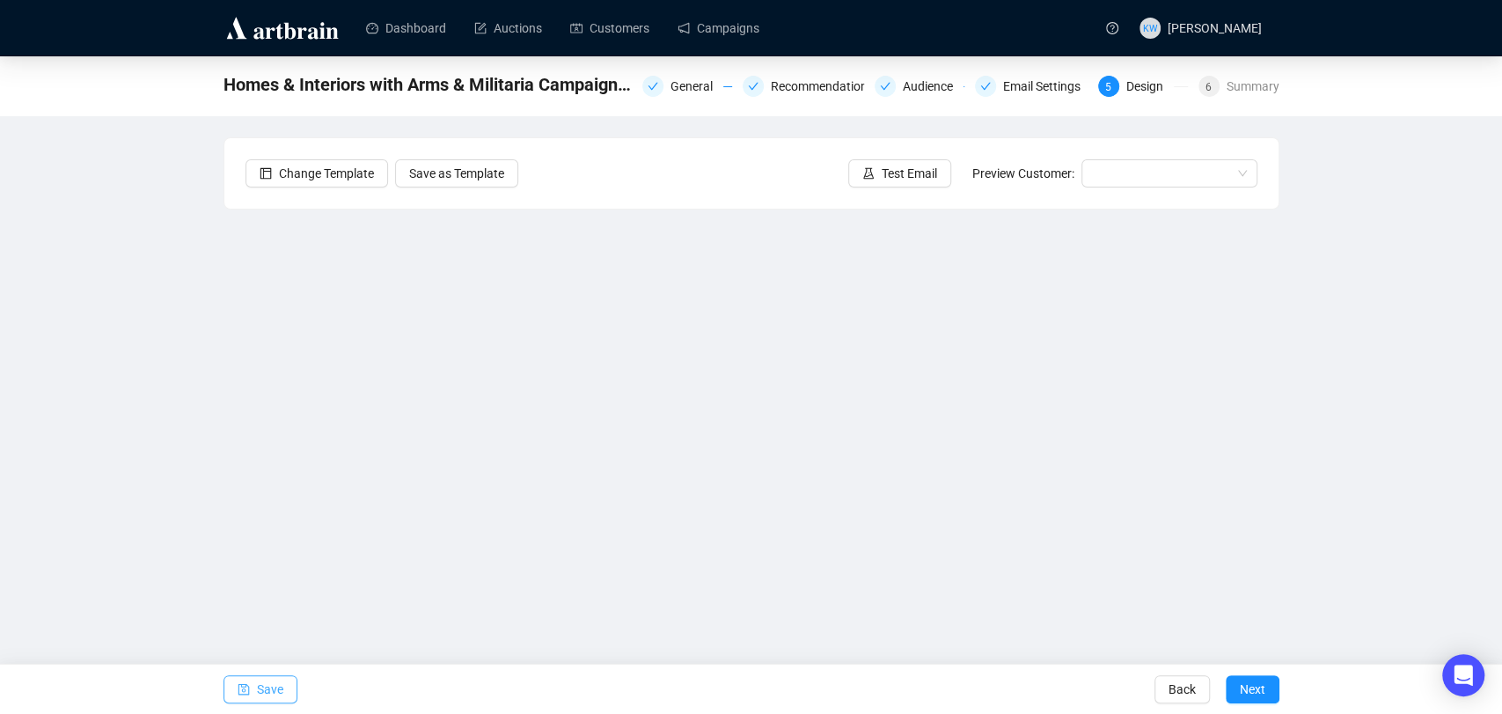
click at [282, 677] on button "Save" at bounding box center [261, 689] width 74 height 28
click at [250, 690] on button "Save" at bounding box center [261, 689] width 74 height 28
click at [268, 690] on span "Save" at bounding box center [270, 688] width 26 height 49
click at [268, 689] on span "Save" at bounding box center [270, 688] width 26 height 49
click at [1443, 333] on div "Homes & Interiors with Arms & Militaria Campaign - Auction Recommendations Gene…" at bounding box center [751, 354] width 1502 height 596
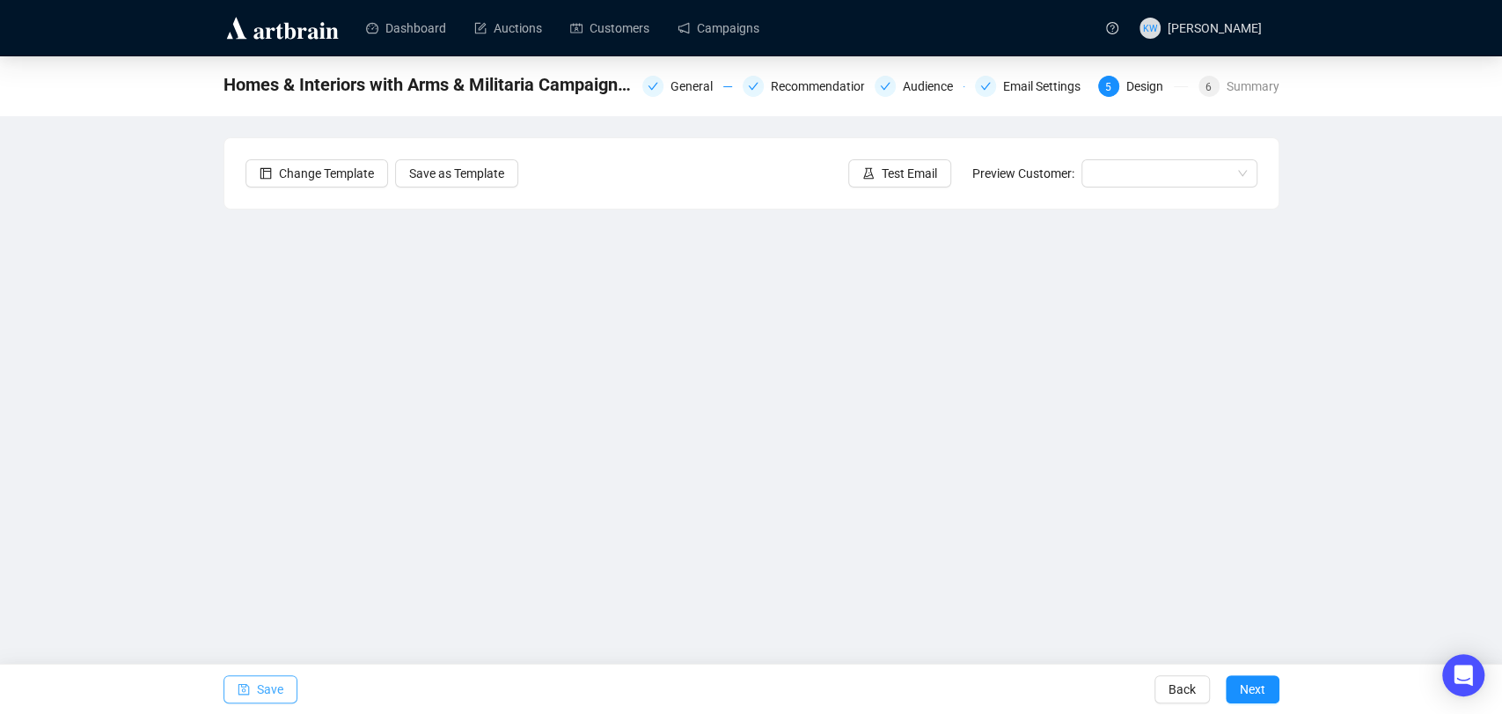
click at [270, 683] on span "Save" at bounding box center [270, 688] width 26 height 49
click at [257, 686] on span "Save" at bounding box center [270, 688] width 26 height 49
click at [246, 701] on span "button" at bounding box center [244, 688] width 12 height 49
click at [257, 691] on span "Save" at bounding box center [270, 688] width 26 height 49
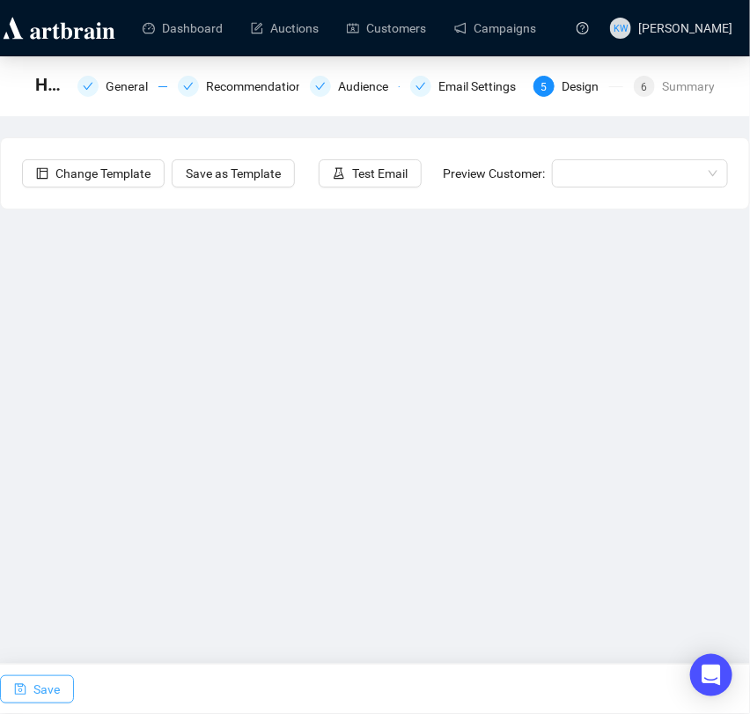
click at [27, 695] on button "Save" at bounding box center [37, 689] width 74 height 28
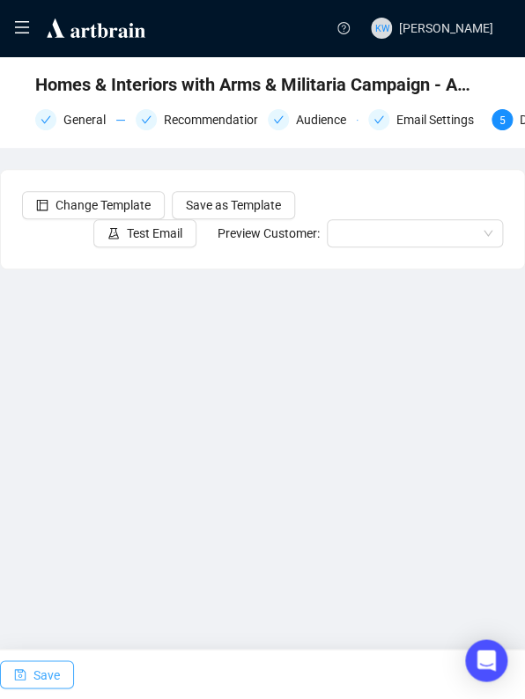
click at [47, 674] on span "Save" at bounding box center [46, 674] width 26 height 49
click at [48, 667] on span "Save" at bounding box center [46, 674] width 26 height 49
click at [84, 35] on img at bounding box center [96, 28] width 104 height 25
click at [21, 35] on icon "menu" at bounding box center [22, 27] width 16 height 16
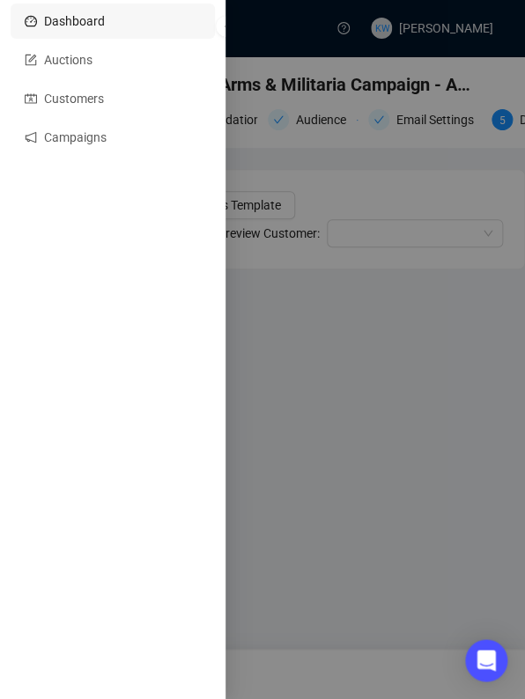
click at [77, 32] on link "Dashboard" at bounding box center [113, 21] width 176 height 35
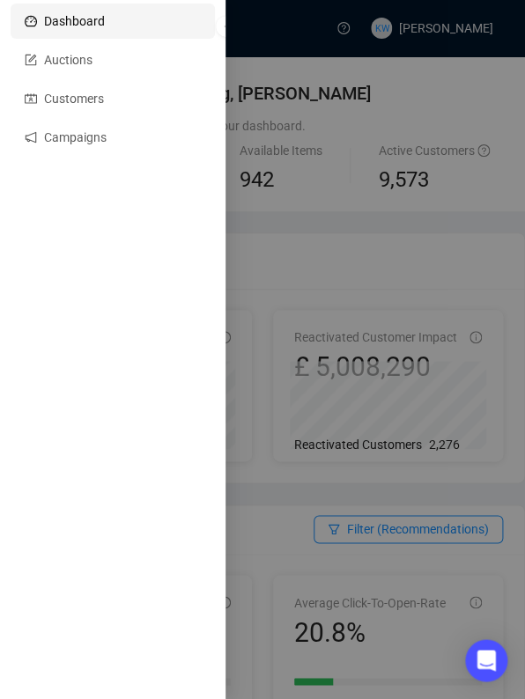
click at [327, 71] on div at bounding box center [262, 349] width 525 height 699
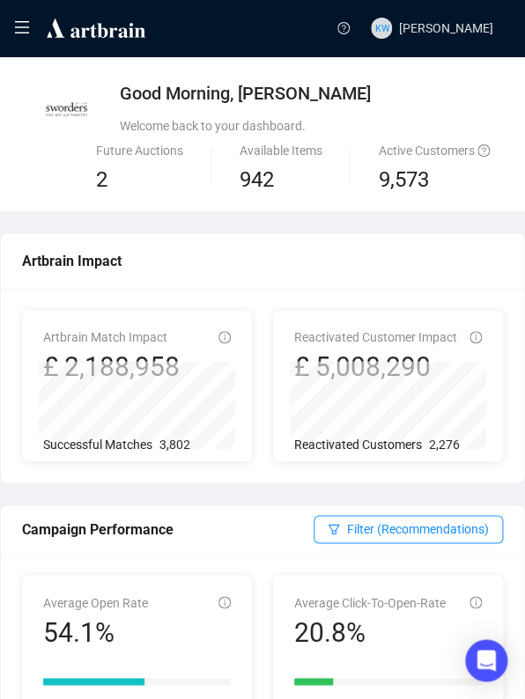
click at [22, 25] on icon "menu" at bounding box center [22, 27] width 16 height 16
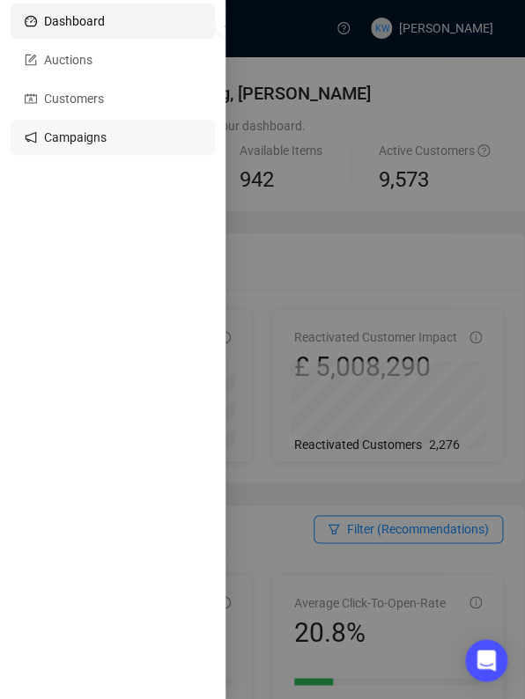
click at [84, 134] on link "Campaigns" at bounding box center [113, 137] width 176 height 35
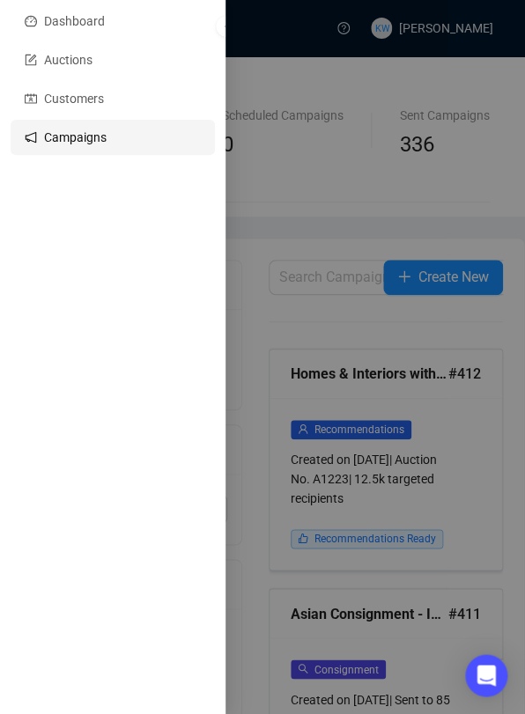
click at [383, 80] on div at bounding box center [262, 357] width 525 height 714
